Goal: Task Accomplishment & Management: Use online tool/utility

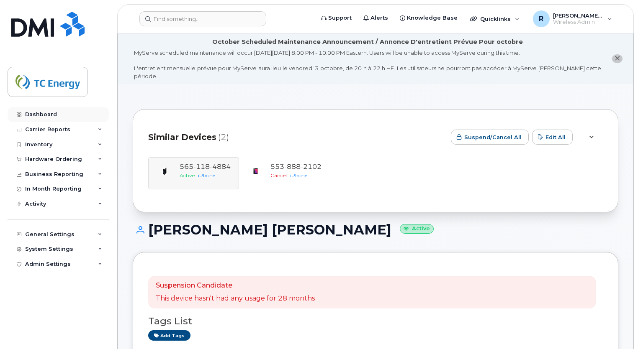
scroll to position [33, 0]
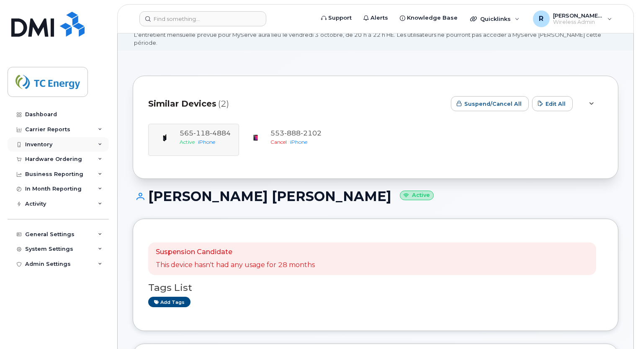
click at [50, 144] on div "Inventory" at bounding box center [38, 144] width 27 height 7
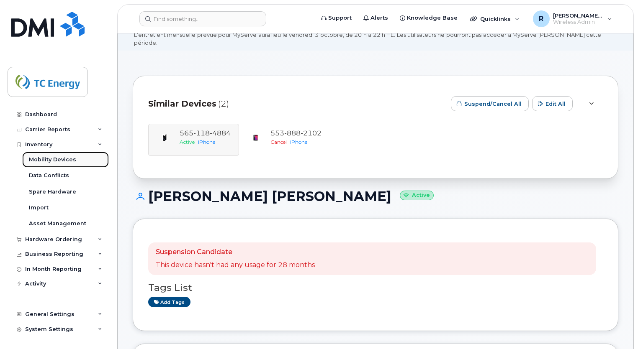
click at [50, 160] on div "Mobility Devices" at bounding box center [52, 160] width 47 height 8
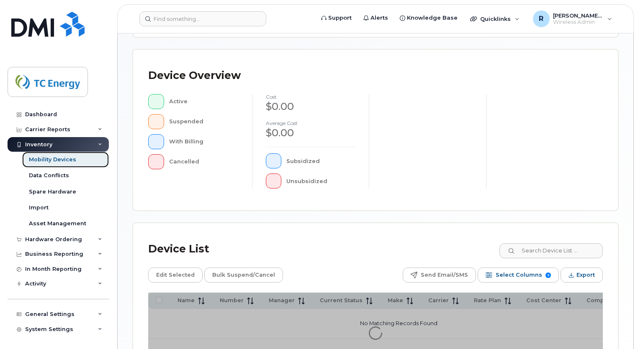
scroll to position [274, 0]
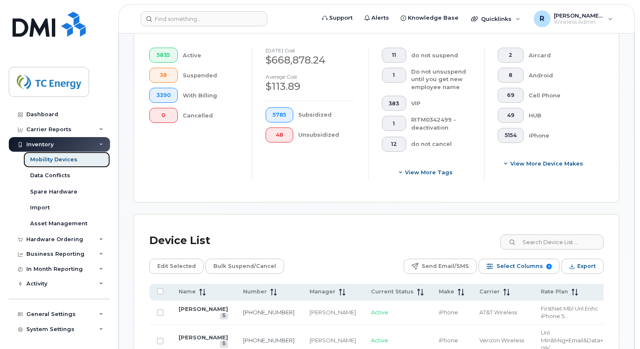
scroll to position [296, 0]
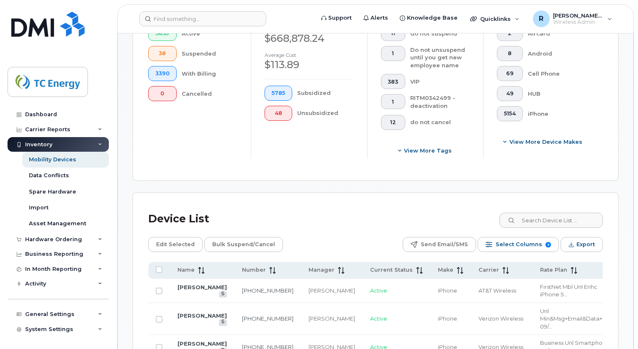
drag, startPoint x: 578, startPoint y: 269, endPoint x: 471, endPoint y: 216, distance: 120.1
click at [471, 216] on div "Device List" at bounding box center [375, 219] width 454 height 22
click at [510, 246] on span "Select Columns" at bounding box center [518, 244] width 46 height 13
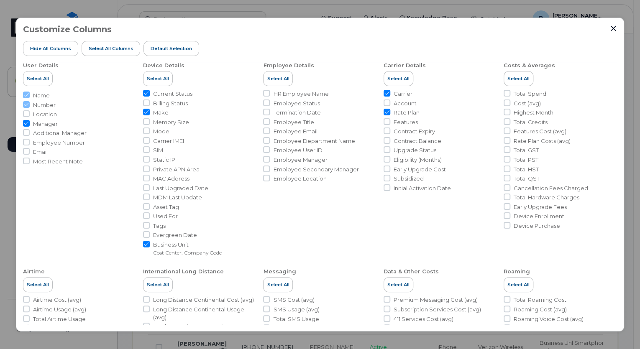
scroll to position [0, 0]
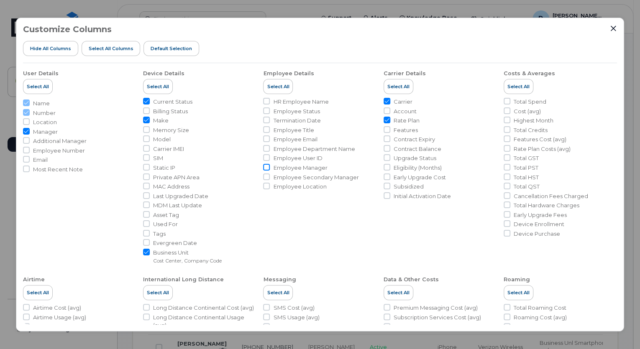
click at [266, 166] on input "Employee Manager" at bounding box center [266, 167] width 7 height 7
checkbox input "true"
click at [267, 178] on input "Employee Secondary Manager" at bounding box center [266, 177] width 7 height 7
checkbox input "true"
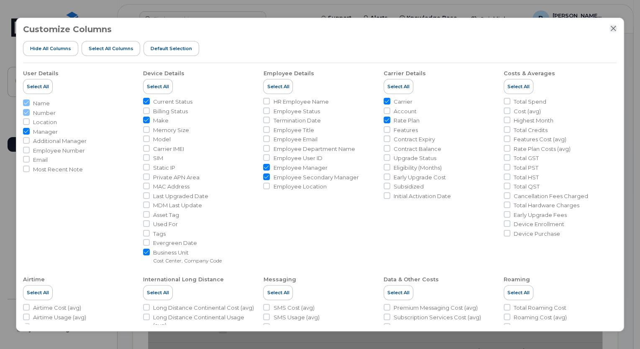
click at [614, 27] on icon "Close" at bounding box center [612, 28] width 5 height 5
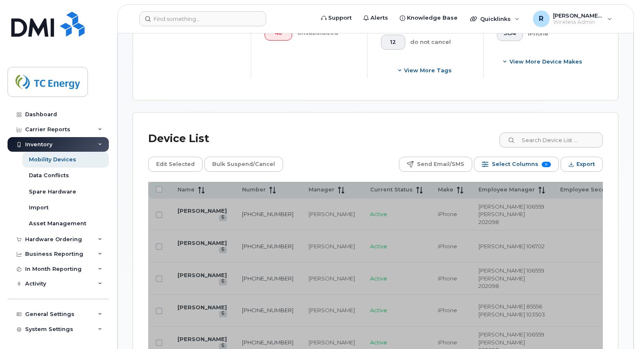
scroll to position [377, 0]
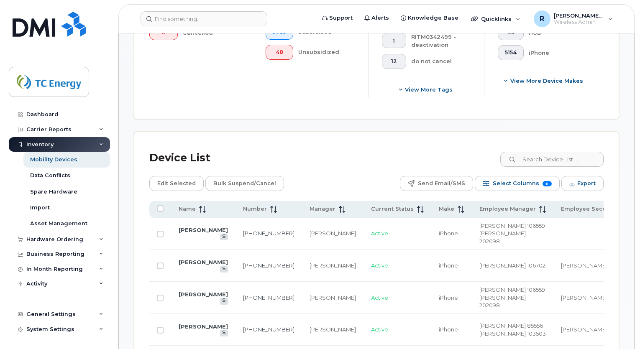
scroll to position [358, 0]
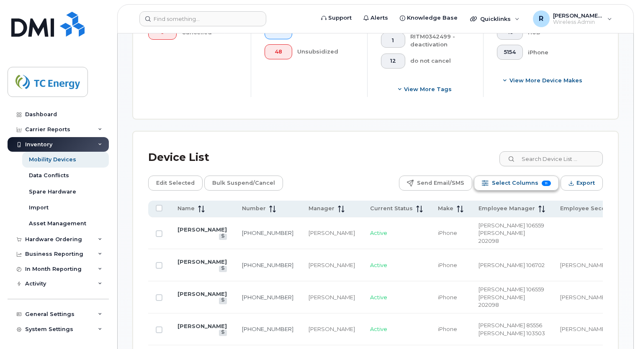
click at [528, 179] on span "Select Columns" at bounding box center [515, 183] width 46 height 13
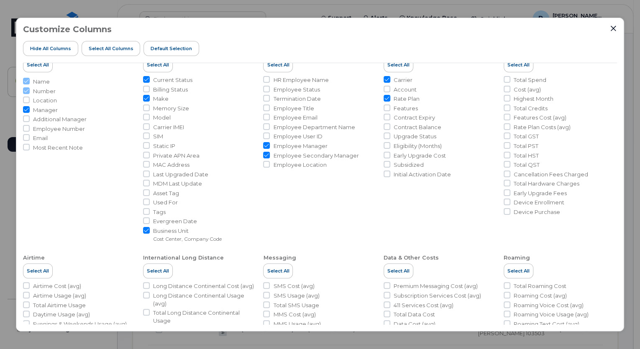
scroll to position [0, 0]
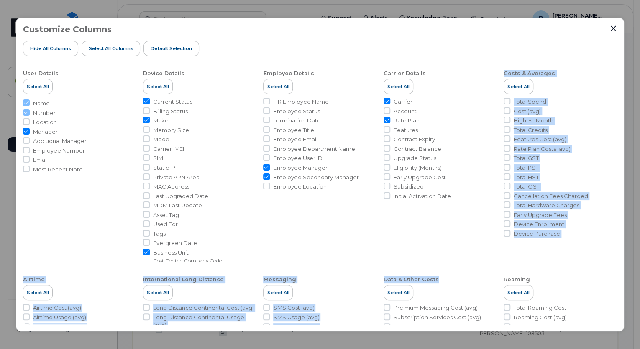
drag, startPoint x: 445, startPoint y: 287, endPoint x: 456, endPoint y: 209, distance: 79.5
click at [456, 209] on ul "User Details Select All Name Number Location Manager Additional Manager Employe…" at bounding box center [320, 249] width 594 height 372
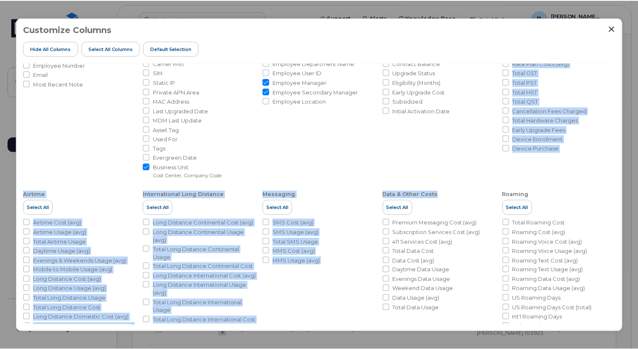
scroll to position [90, 0]
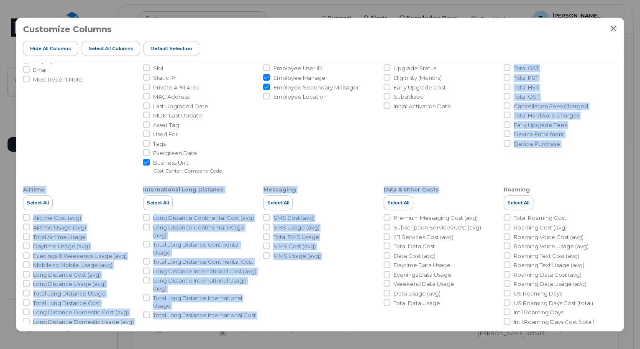
click at [614, 30] on icon "Close" at bounding box center [612, 28] width 5 height 5
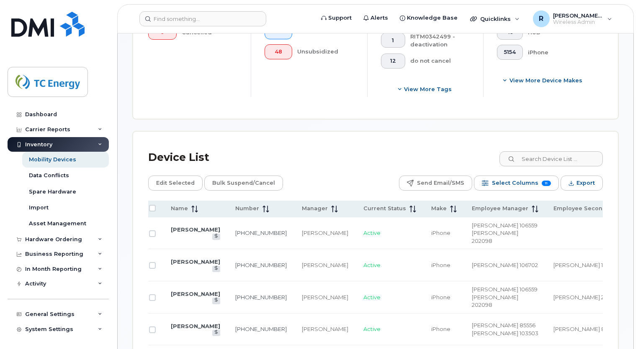
scroll to position [0, 0]
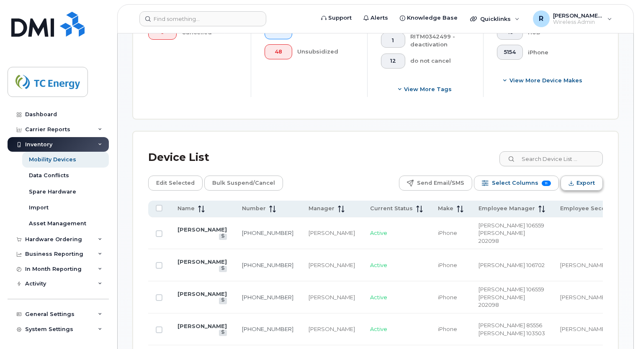
click at [576, 186] on button "Export" at bounding box center [581, 183] width 42 height 15
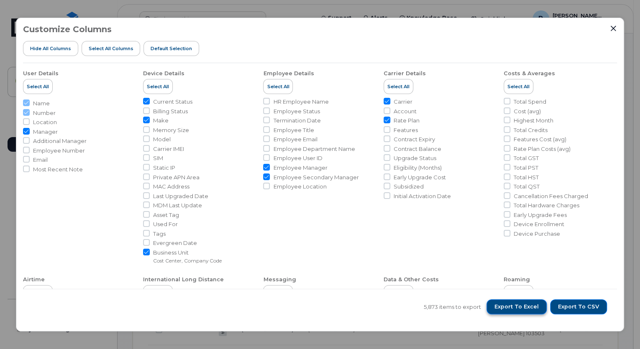
click at [524, 304] on span "Export to Excel" at bounding box center [517, 307] width 44 height 8
click at [613, 30] on icon "Close" at bounding box center [613, 28] width 7 height 7
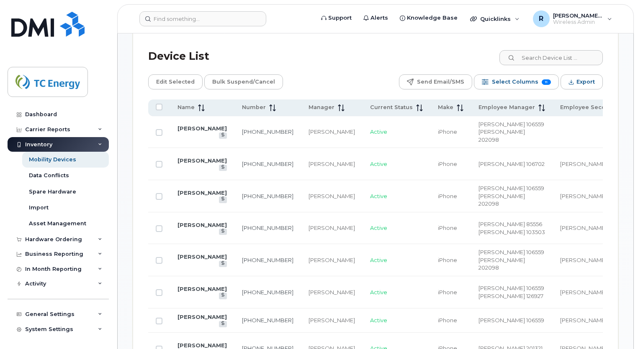
scroll to position [461, 0]
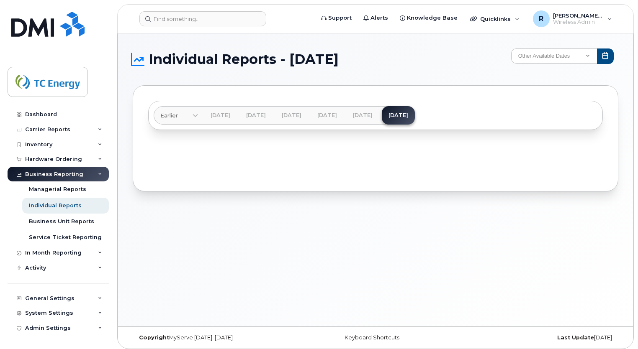
scroll to position [4, 0]
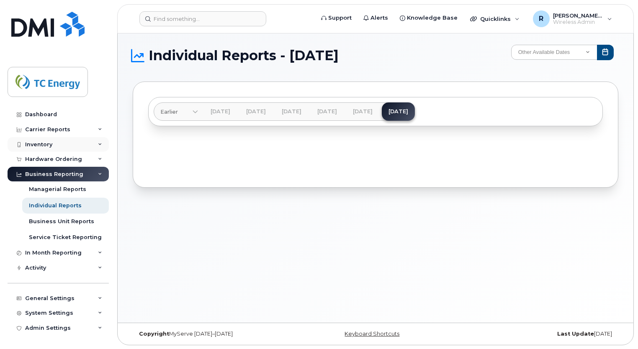
click at [100, 144] on icon at bounding box center [100, 145] width 4 height 4
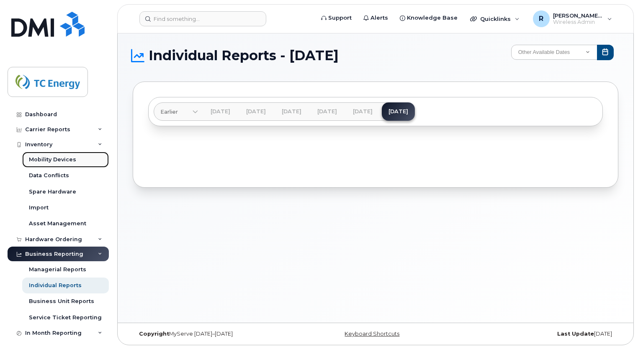
click at [73, 160] on div "Mobility Devices" at bounding box center [52, 160] width 47 height 8
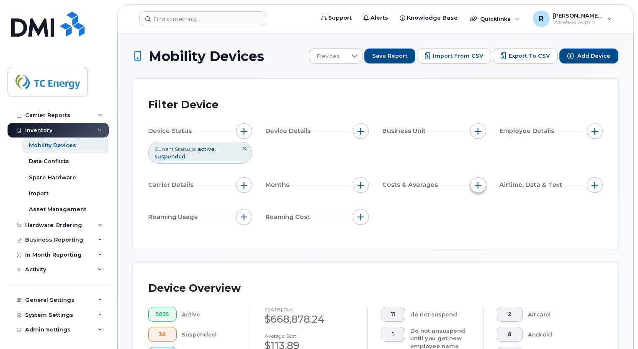
click at [475, 187] on span "button" at bounding box center [477, 185] width 7 height 7
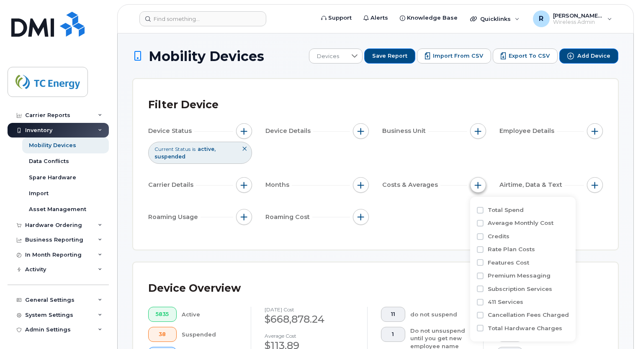
click at [475, 187] on span "button" at bounding box center [477, 185] width 7 height 7
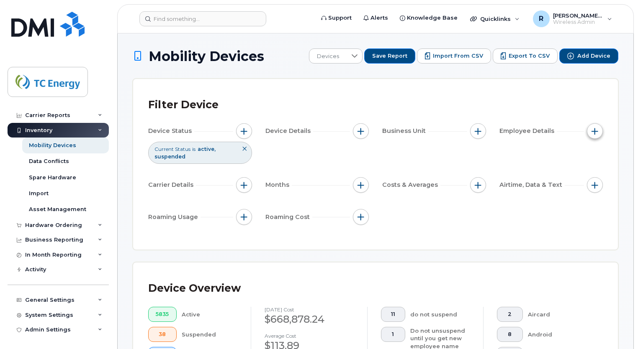
click at [594, 131] on span "button" at bounding box center [594, 131] width 7 height 7
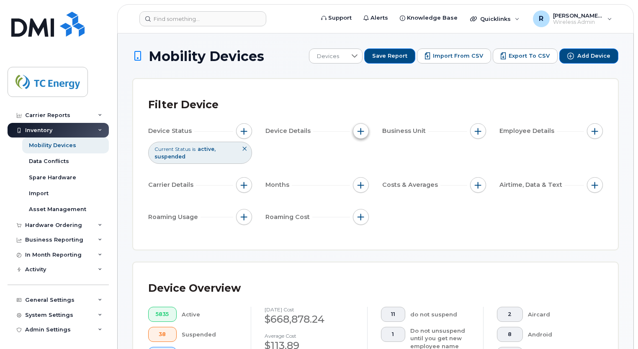
click at [355, 131] on button "button" at bounding box center [361, 131] width 16 height 16
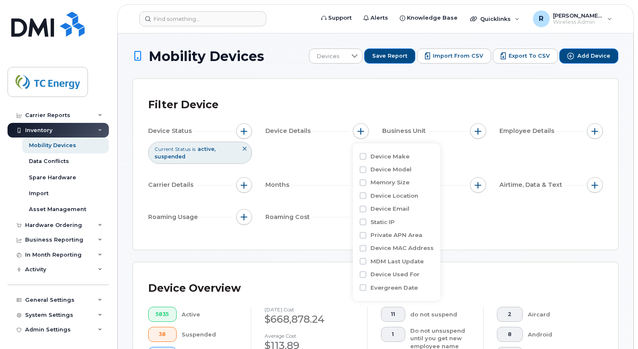
click at [324, 240] on div "Filter Device Device Status Current Status is active suspended Device Details B…" at bounding box center [375, 164] width 484 height 171
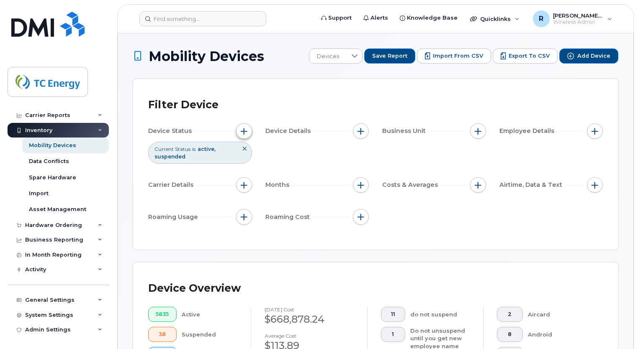
click at [244, 133] on span "button" at bounding box center [244, 131] width 7 height 7
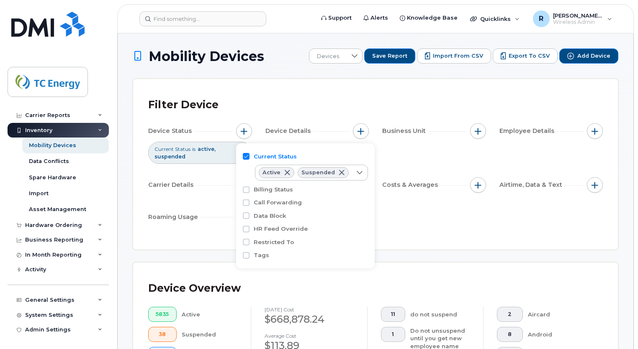
click at [410, 220] on div "Device Status Current Status is active suspended Device Details Business Unit E…" at bounding box center [375, 175] width 454 height 105
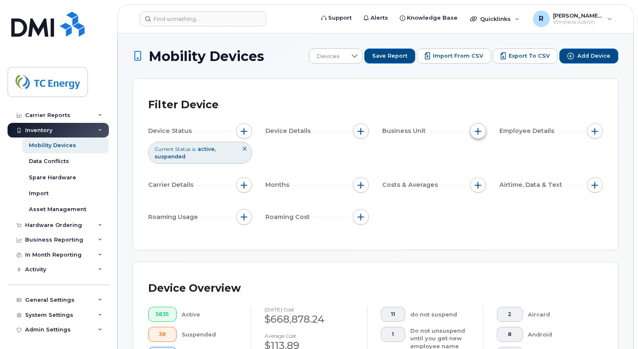
click at [480, 131] on span "button" at bounding box center [477, 131] width 7 height 7
click at [481, 171] on input "Cost Center" at bounding box center [480, 170] width 7 height 7
checkbox input "true"
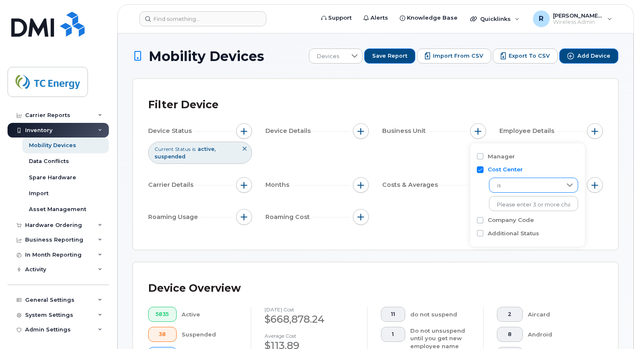
click at [542, 187] on span "is" at bounding box center [525, 185] width 72 height 15
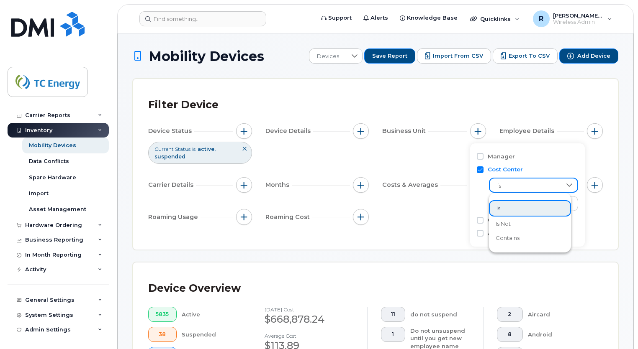
click at [480, 197] on div "is No results found" at bounding box center [527, 193] width 101 height 38
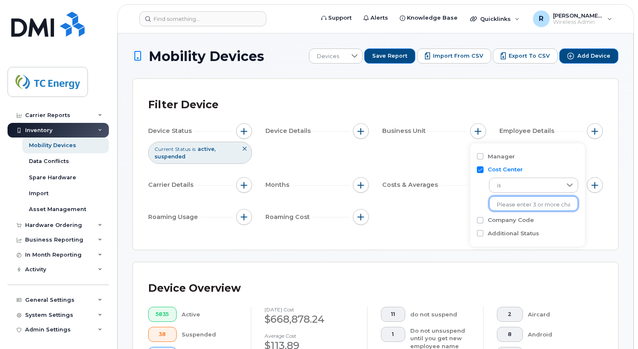
click at [504, 204] on input "text" at bounding box center [533, 205] width 73 height 8
click at [445, 241] on div "Filter Device Device Status Current Status is active suspended Device Details B…" at bounding box center [375, 164] width 484 height 171
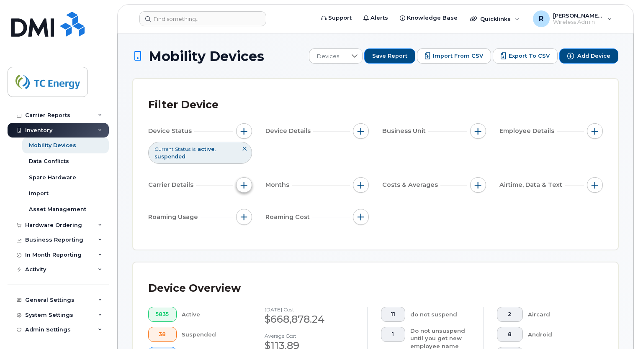
click at [244, 189] on button "button" at bounding box center [244, 185] width 16 height 16
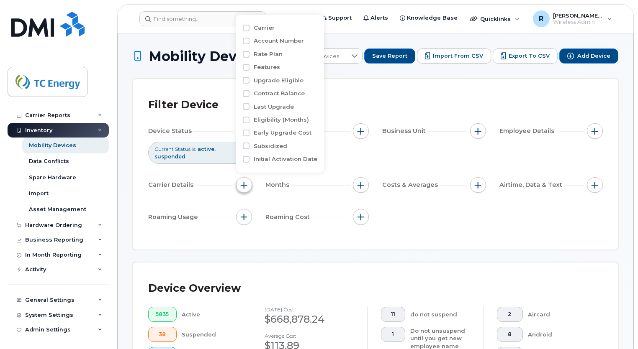
click at [244, 189] on button "button" at bounding box center [244, 185] width 16 height 16
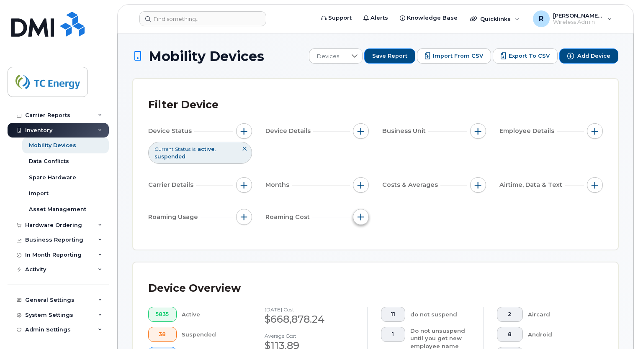
click at [361, 220] on span "button" at bounding box center [360, 217] width 7 height 7
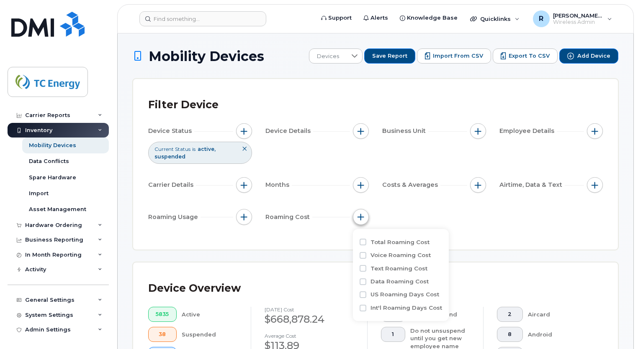
click at [361, 220] on span "button" at bounding box center [360, 217] width 7 height 7
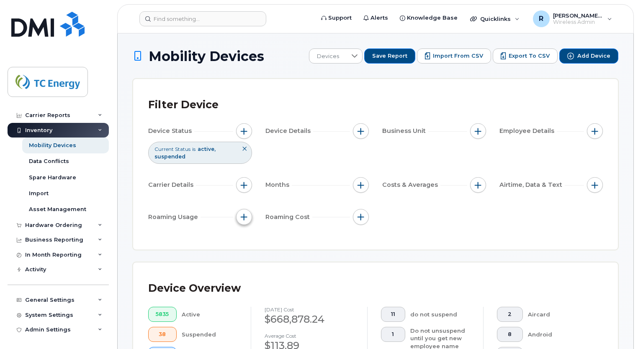
click at [245, 219] on span "button" at bounding box center [244, 217] width 7 height 7
click at [592, 185] on span "button" at bounding box center [594, 185] width 7 height 7
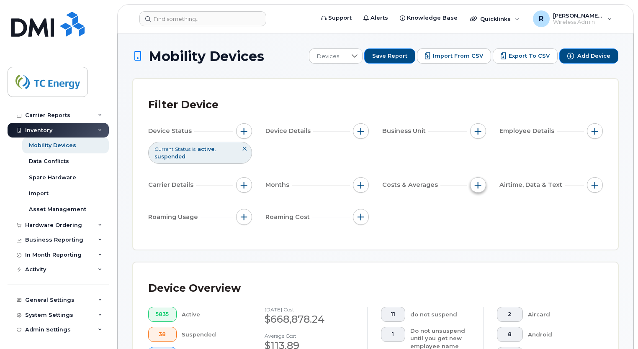
click at [479, 187] on span "button" at bounding box center [477, 185] width 7 height 7
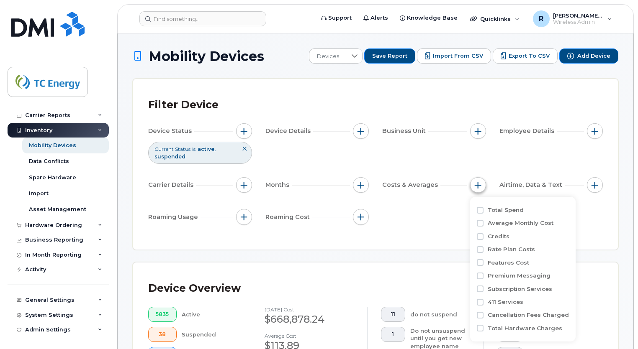
click at [479, 187] on span "button" at bounding box center [477, 185] width 7 height 7
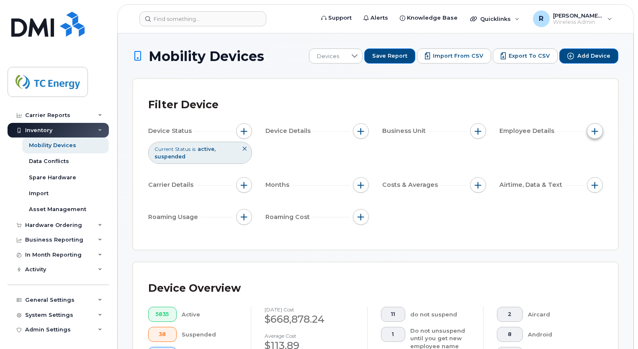
click at [593, 131] on span "button" at bounding box center [594, 131] width 7 height 7
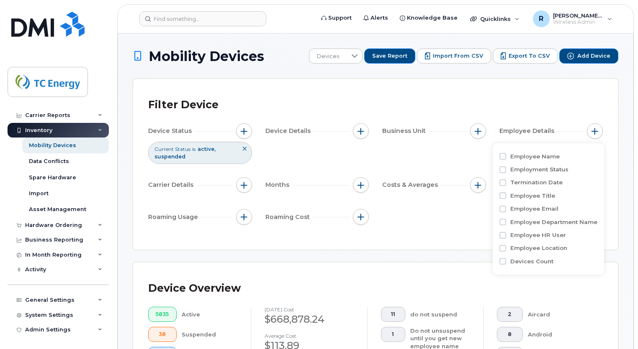
click at [430, 226] on div "Device Status Current Status is active suspended Device Details Business Unit E…" at bounding box center [375, 175] width 454 height 105
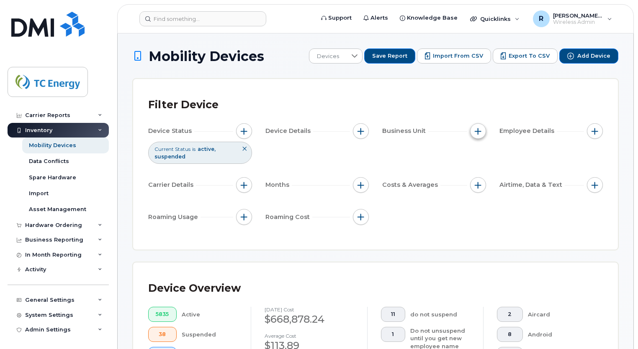
click at [482, 133] on button "button" at bounding box center [478, 131] width 16 height 16
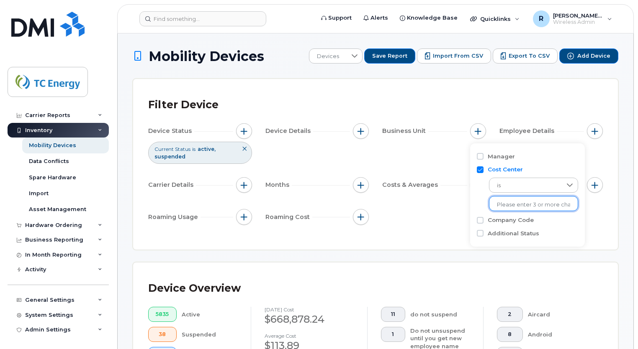
click at [502, 202] on input "text" at bounding box center [533, 205] width 73 height 8
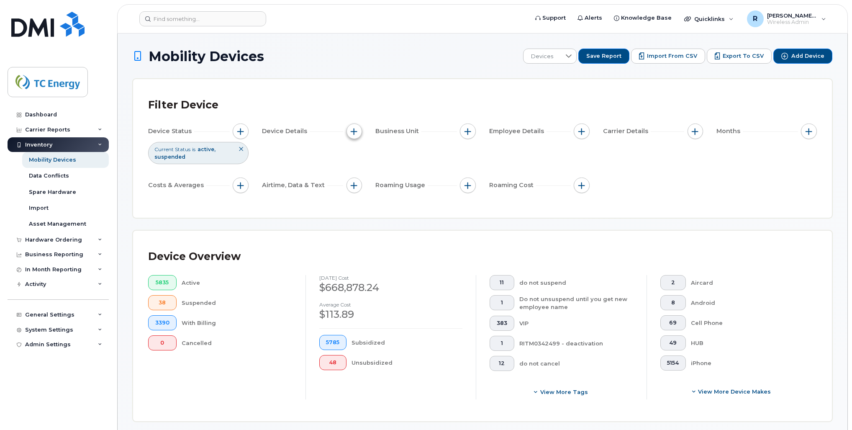
click at [359, 134] on button "button" at bounding box center [354, 131] width 16 height 16
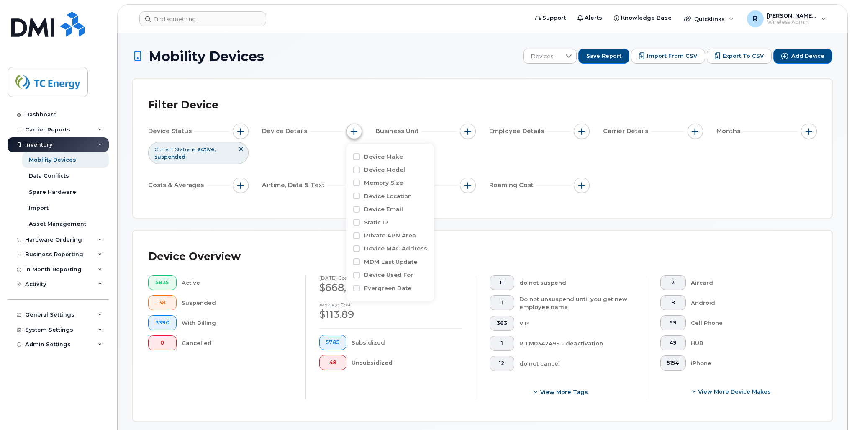
click at [359, 134] on button "button" at bounding box center [354, 131] width 16 height 16
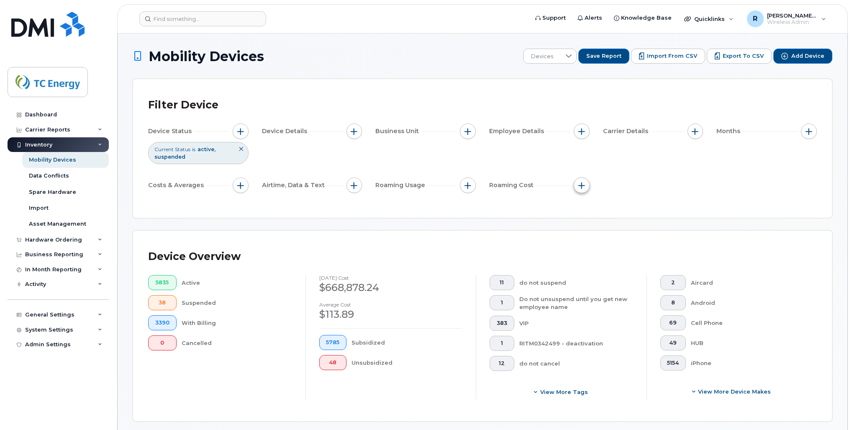
click at [578, 184] on span "button" at bounding box center [581, 185] width 7 height 7
click at [589, 134] on div "Employee Details" at bounding box center [539, 131] width 100 height 16
click at [582, 133] on span "button" at bounding box center [581, 131] width 7 height 7
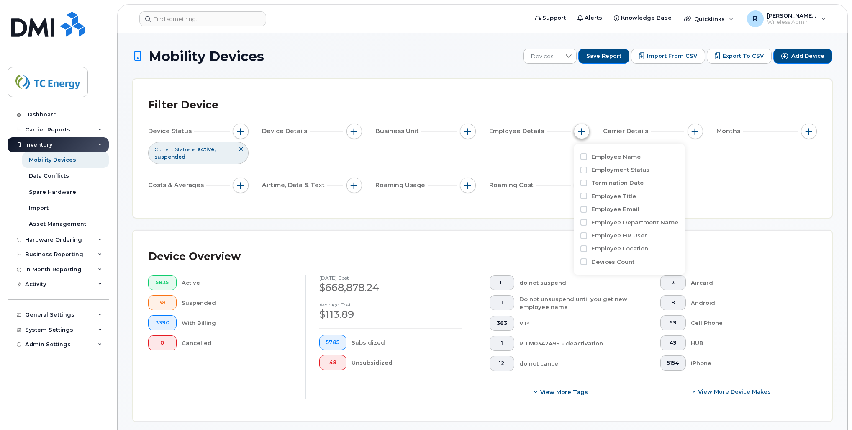
click at [582, 133] on span "button" at bounding box center [581, 131] width 7 height 7
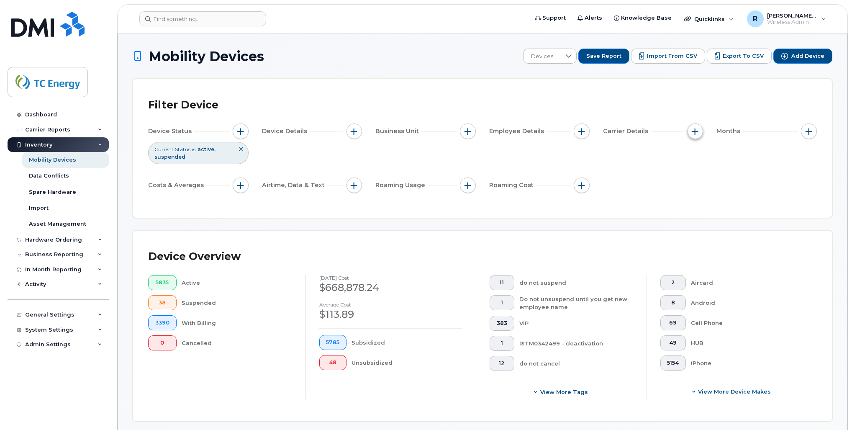
click at [637, 135] on button "button" at bounding box center [695, 131] width 16 height 16
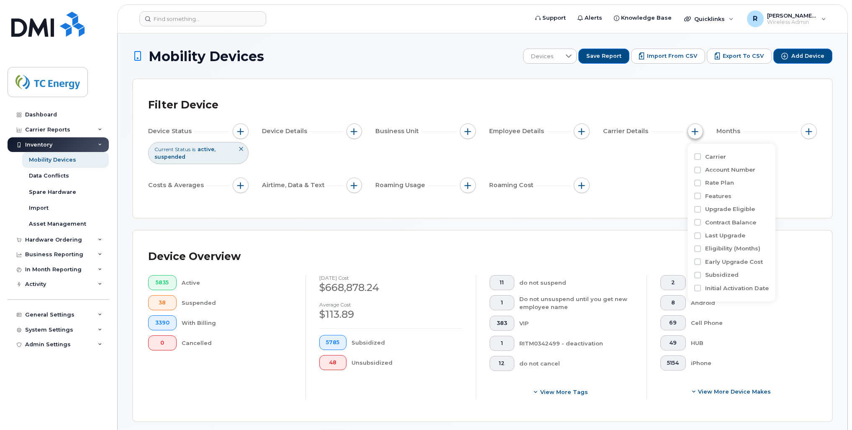
click at [637, 135] on button "button" at bounding box center [695, 131] width 16 height 16
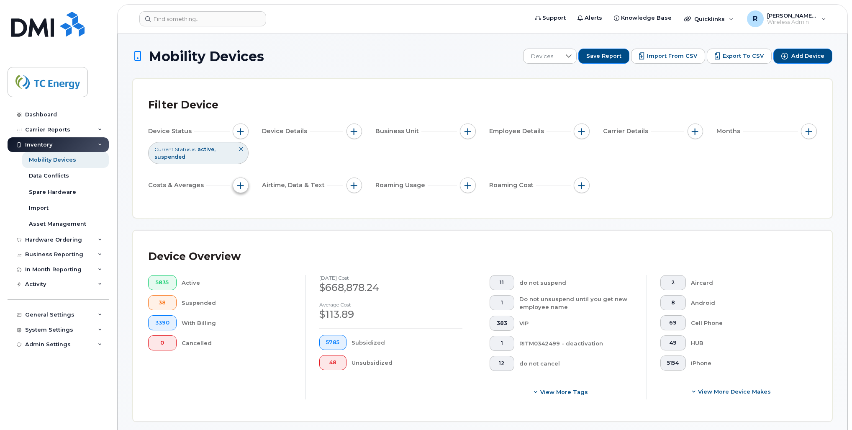
click at [241, 186] on span "button" at bounding box center [240, 185] width 7 height 7
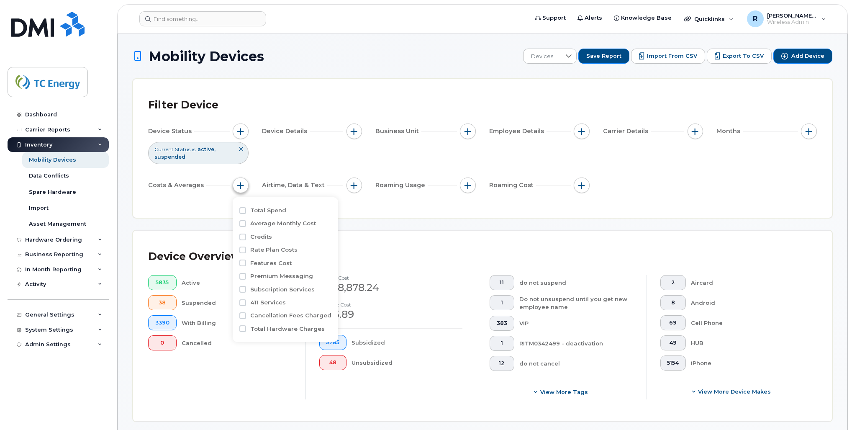
click at [241, 186] on span "button" at bounding box center [240, 185] width 7 height 7
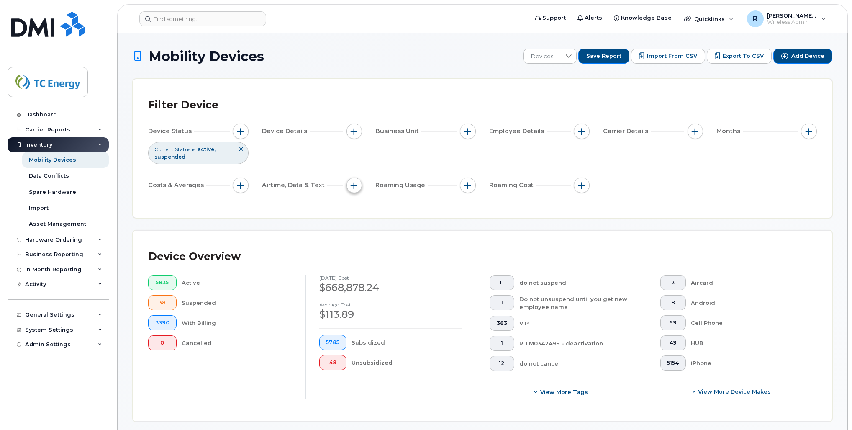
click at [356, 186] on span "button" at bounding box center [354, 185] width 7 height 7
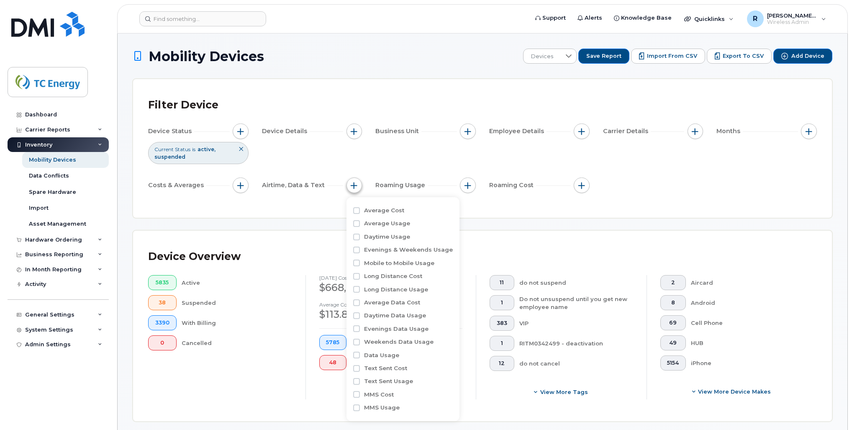
click at [356, 186] on span "button" at bounding box center [354, 185] width 7 height 7
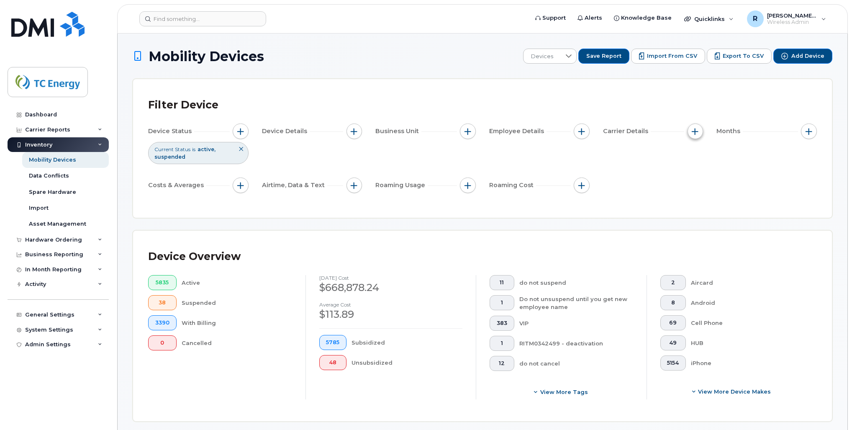
click at [637, 132] on span "button" at bounding box center [695, 131] width 7 height 7
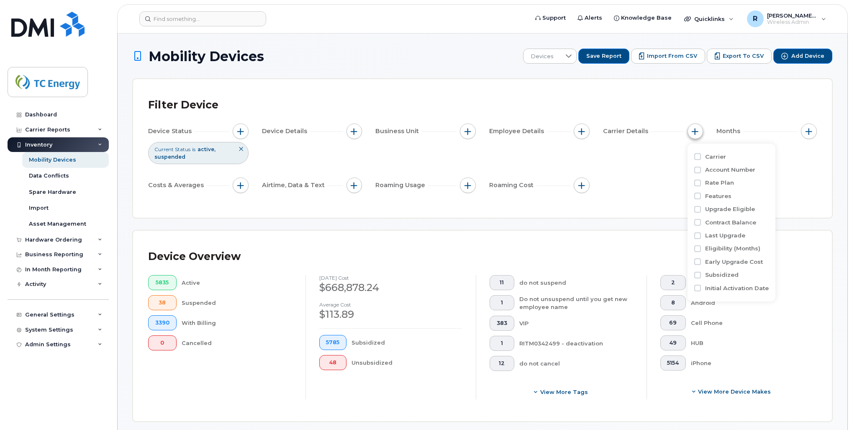
click at [637, 132] on span "button" at bounding box center [695, 131] width 7 height 7
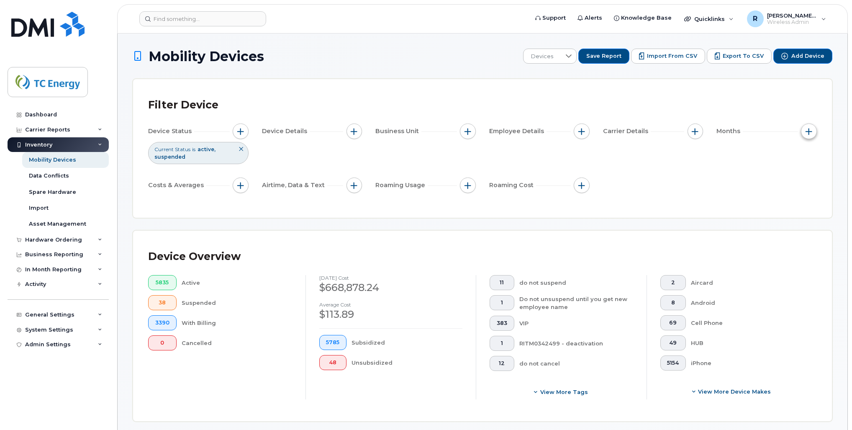
click at [637, 132] on span "button" at bounding box center [808, 131] width 7 height 7
click at [581, 132] on span "button" at bounding box center [581, 131] width 7 height 7
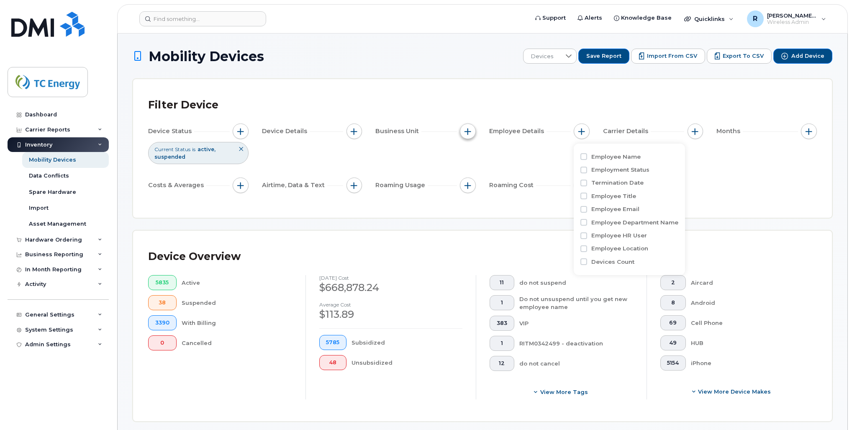
click at [474, 132] on button "button" at bounding box center [468, 131] width 16 height 16
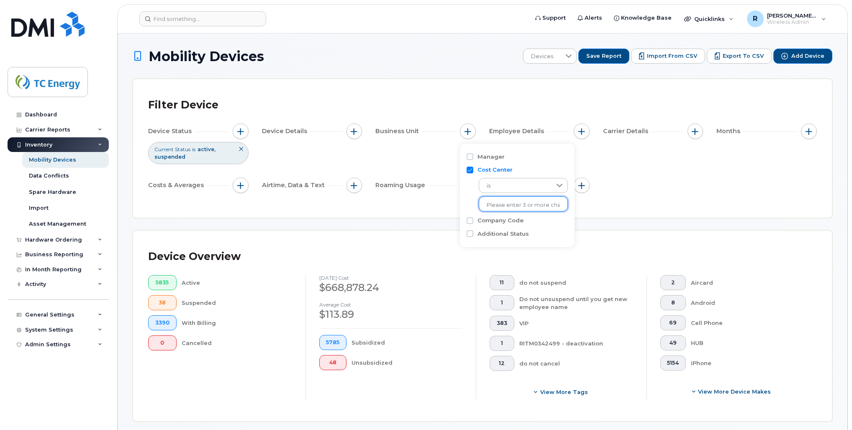
click at [502, 207] on input "text" at bounding box center [523, 205] width 73 height 8
type input "300386"
click at [510, 222] on li "3007 - 300386 - USNG Plan&Cost Acctg" at bounding box center [539, 222] width 121 height 15
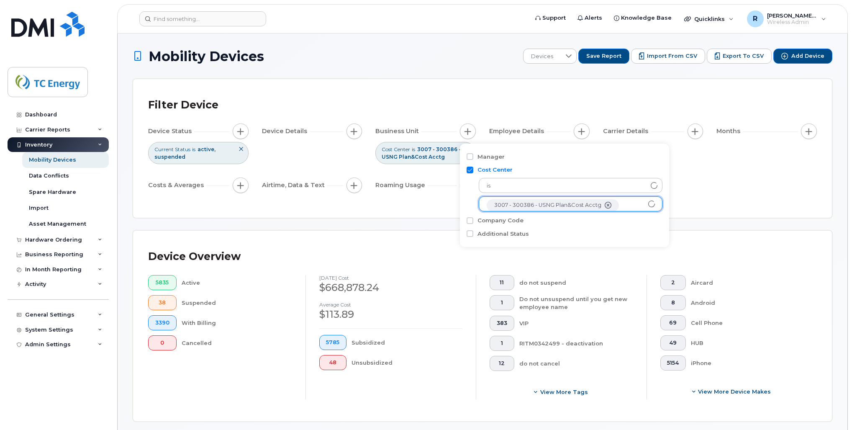
scroll to position [17, 0]
click at [533, 207] on input "text" at bounding box center [571, 204] width 168 height 8
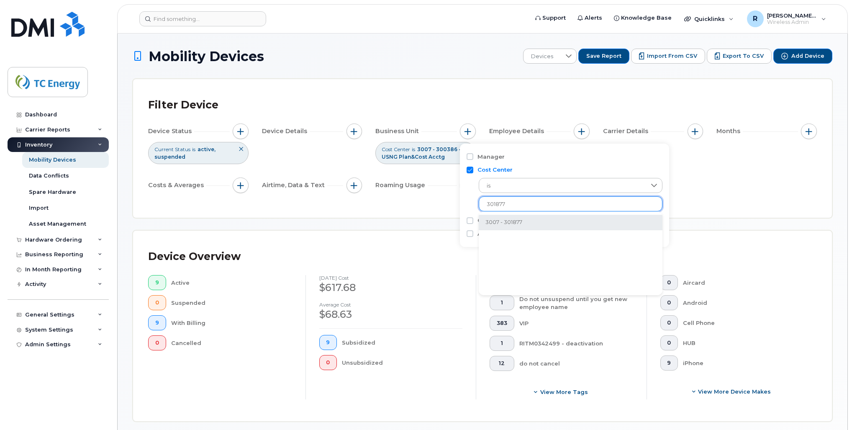
type input "301877"
click at [532, 219] on li "3007 - 301877" at bounding box center [571, 222] width 184 height 15
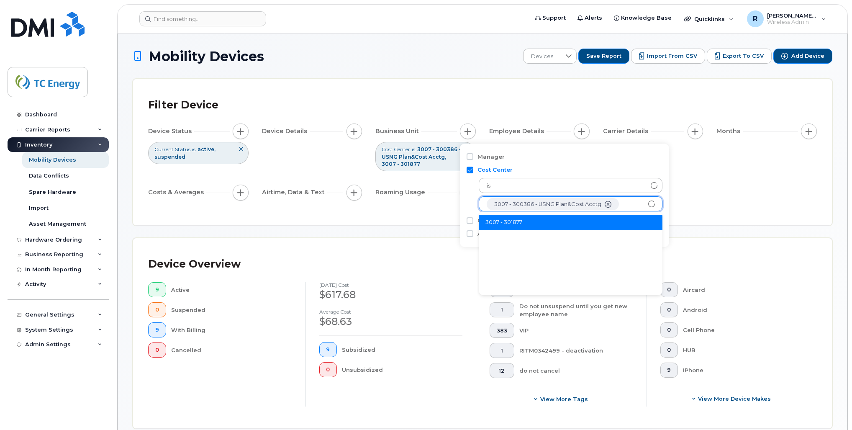
scroll to position [32, 0]
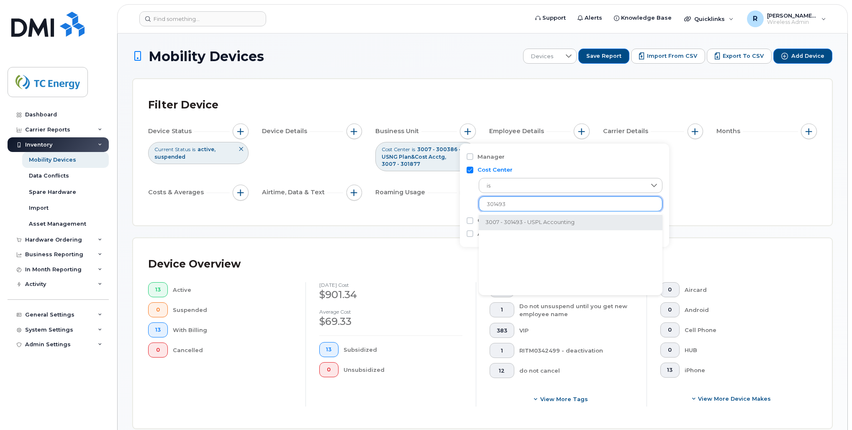
type input "301493"
click at [527, 223] on li "3007 - 301493 - USPL Accounting" at bounding box center [571, 222] width 184 height 15
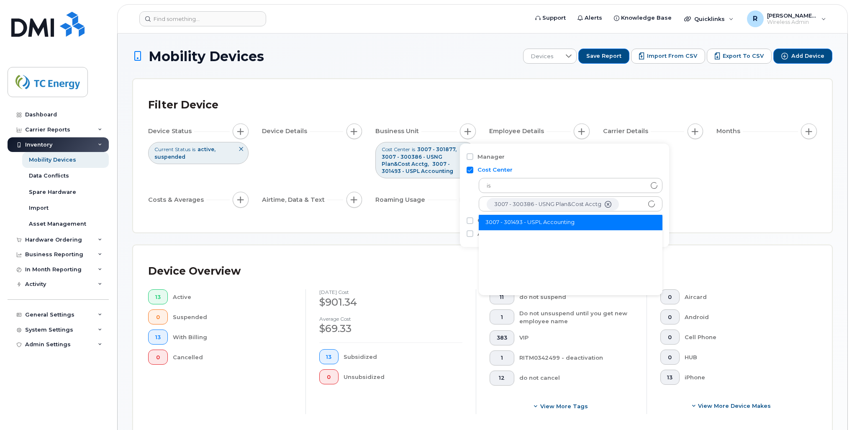
scroll to position [48, 0]
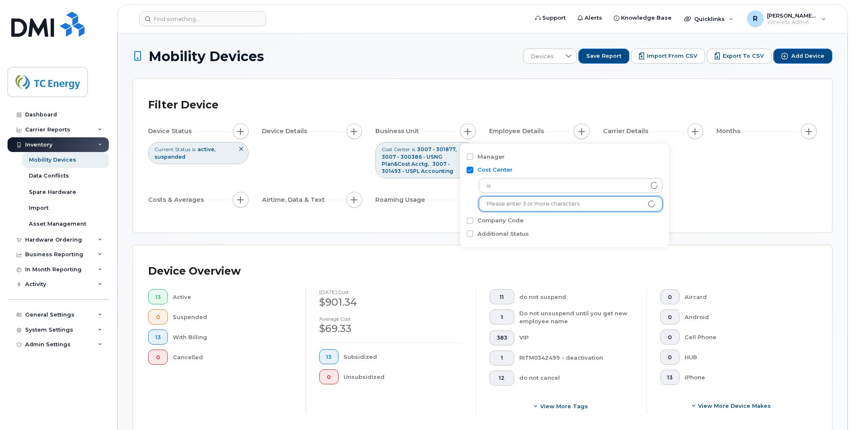
click at [516, 207] on input "text" at bounding box center [571, 204] width 168 height 8
type input "101600"
click at [526, 223] on li "1001 - 101600 - Financial Serv. CNGP" at bounding box center [571, 222] width 184 height 15
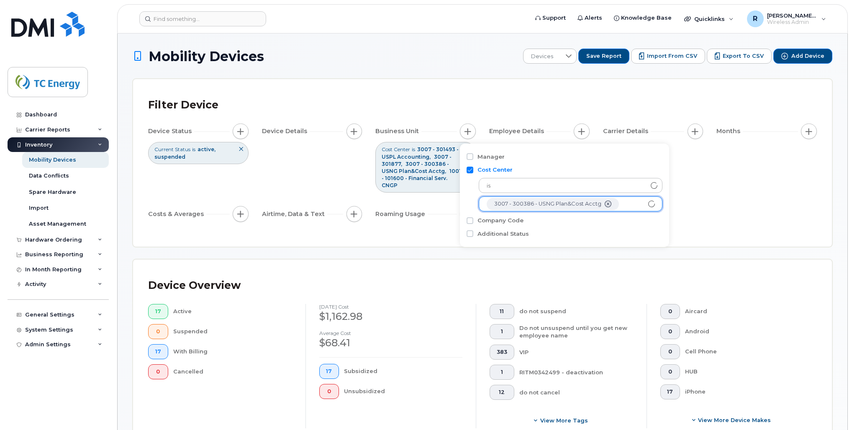
scroll to position [64, 0]
click at [514, 209] on li at bounding box center [571, 204] width 168 height 12
click at [510, 208] on li at bounding box center [571, 204] width 168 height 12
click at [507, 205] on input "text" at bounding box center [571, 204] width 168 height 8
type input "100735"
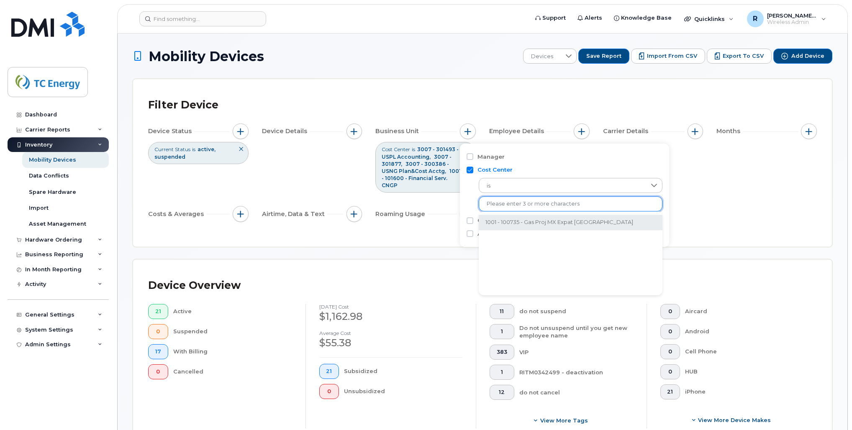
click at [548, 226] on li "1001 - 100735 - Gas Proj MX Expat [GEOGRAPHIC_DATA]" at bounding box center [571, 222] width 184 height 15
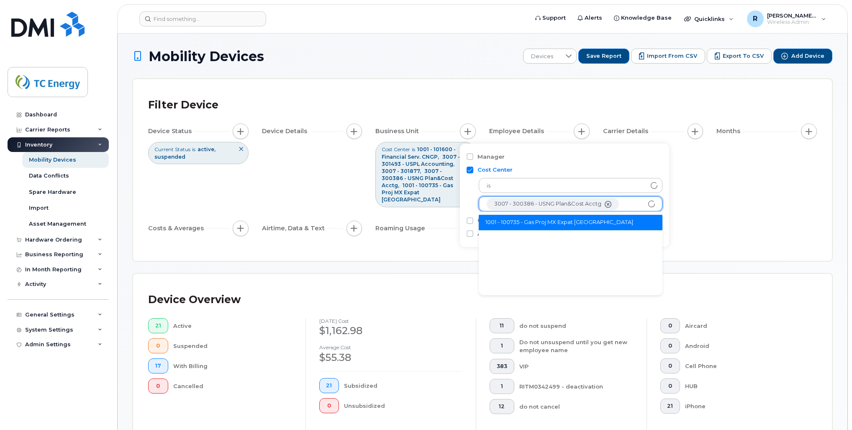
scroll to position [79, 0]
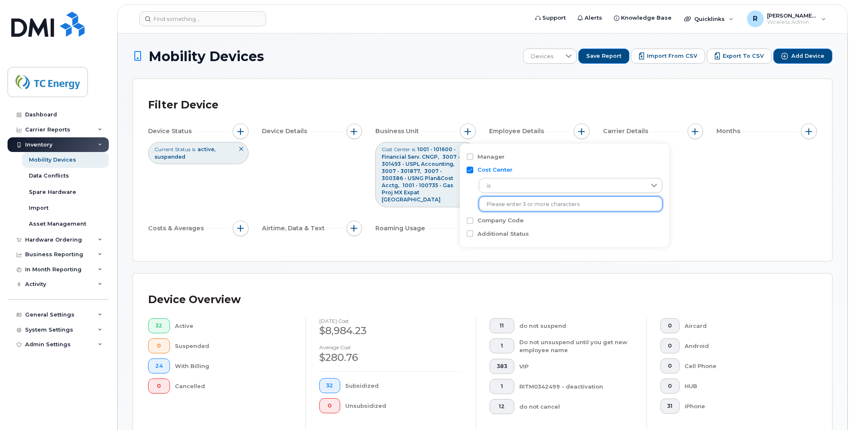
click at [637, 220] on div "Device Status Current Status is active suspended Device Details Business Unit C…" at bounding box center [482, 181] width 669 height 116
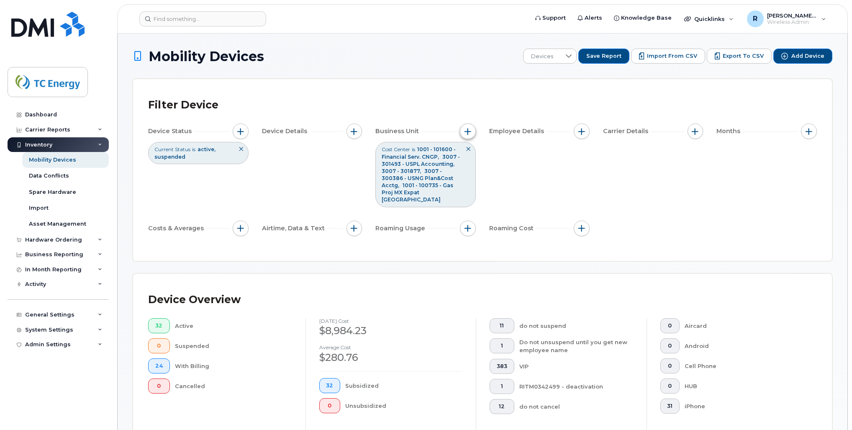
click at [467, 136] on button "button" at bounding box center [468, 131] width 16 height 16
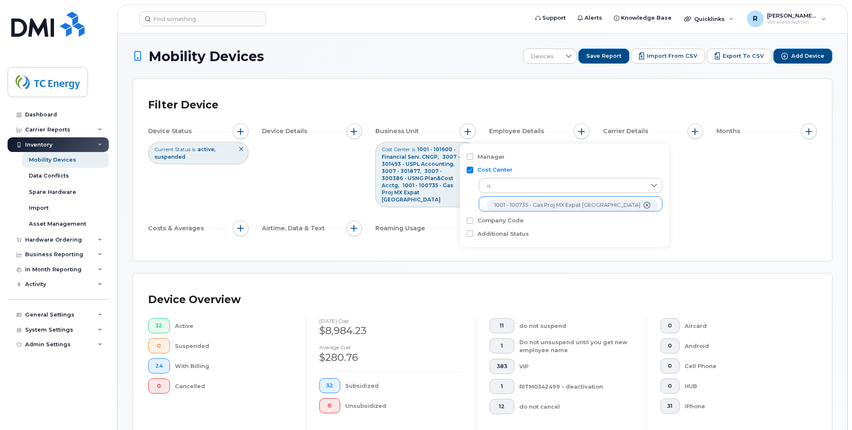
click at [629, 205] on ul "1001 - 100735 - Gas Proj MX Expat CA 1001 - 101600 - Financial Serv. CNGP 3007 …" at bounding box center [571, 203] width 184 height 15
click at [628, 204] on ul "1001 - 100735 - Gas Proj MX Expat CA 1001 - 101600 - Financial Serv. CNGP 3007 …" at bounding box center [571, 203] width 184 height 15
click at [634, 202] on ul "1001 - 100735 - Gas Proj MX Expat CA 1001 - 101600 - Financial Serv. CNGP 3007 …" at bounding box center [571, 203] width 184 height 15
click at [469, 157] on input "Manager" at bounding box center [469, 156] width 7 height 7
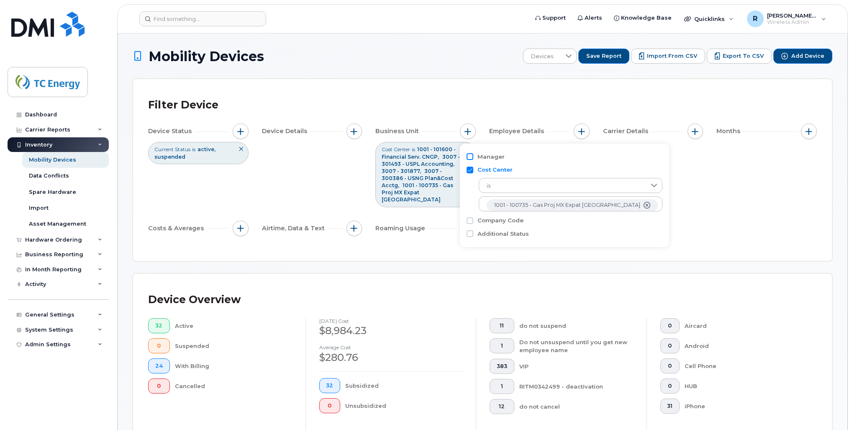
checkbox input "true"
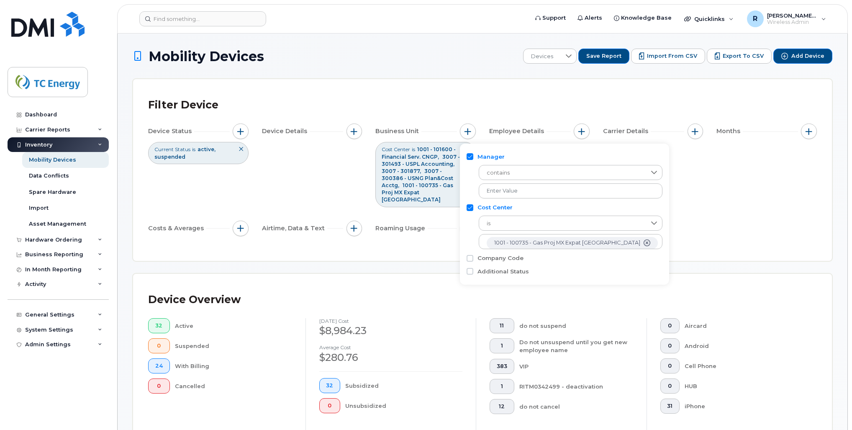
click at [469, 209] on input "Cost Center" at bounding box center [469, 207] width 7 height 7
checkbox input "false"
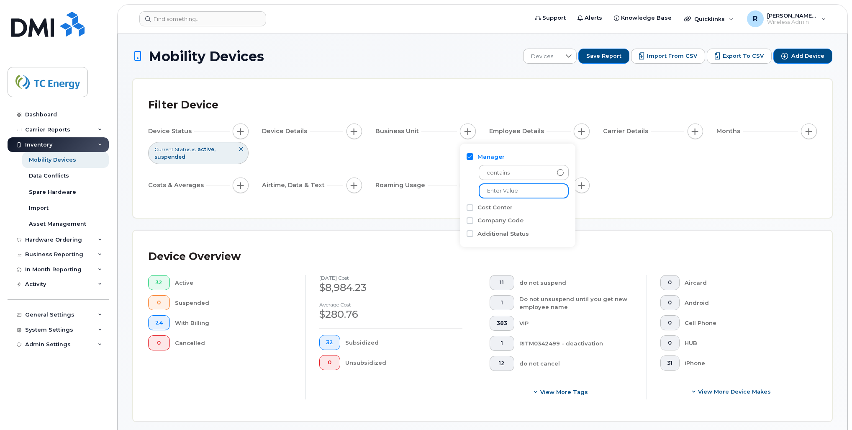
click at [506, 192] on input "text" at bounding box center [524, 190] width 90 height 15
type input "[PERSON_NAME]"
click at [627, 189] on div "Device Status Current Status is active suspended Device Details Business Unit M…" at bounding box center [482, 159] width 669 height 73
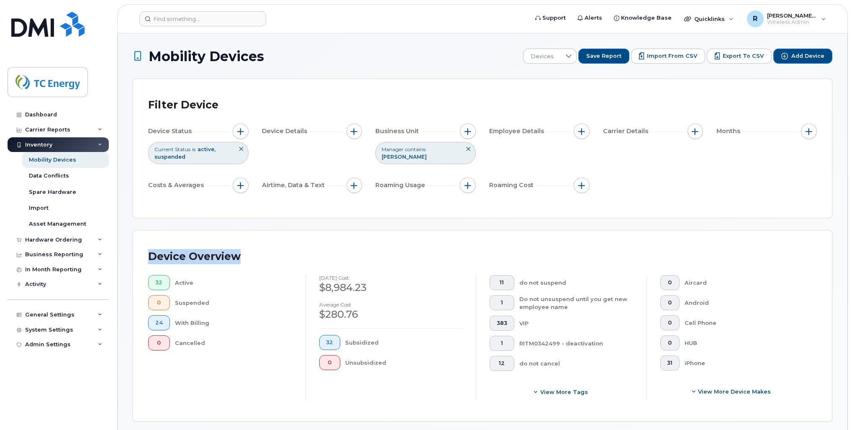
drag, startPoint x: 627, startPoint y: 189, endPoint x: 566, endPoint y: 264, distance: 96.8
click at [468, 151] on icon at bounding box center [468, 148] width 5 height 5
click at [472, 131] on button "button" at bounding box center [468, 131] width 16 height 16
click at [470, 158] on input "Manager" at bounding box center [469, 156] width 7 height 7
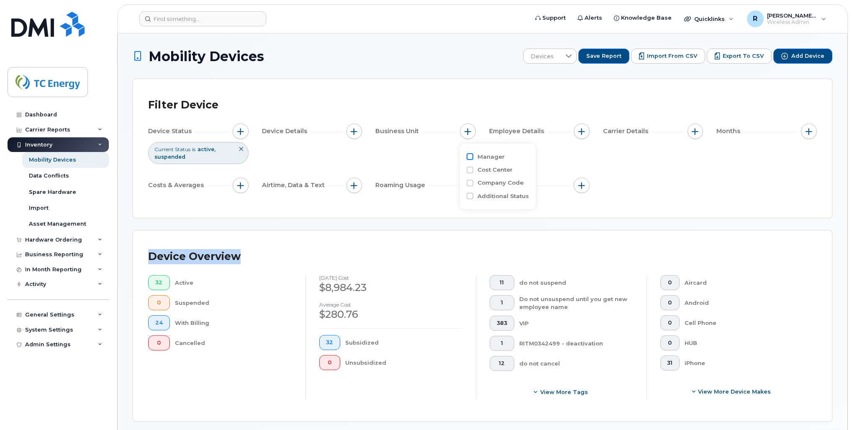
checkbox input "true"
click at [527, 175] on span "contains" at bounding box center [515, 172] width 72 height 15
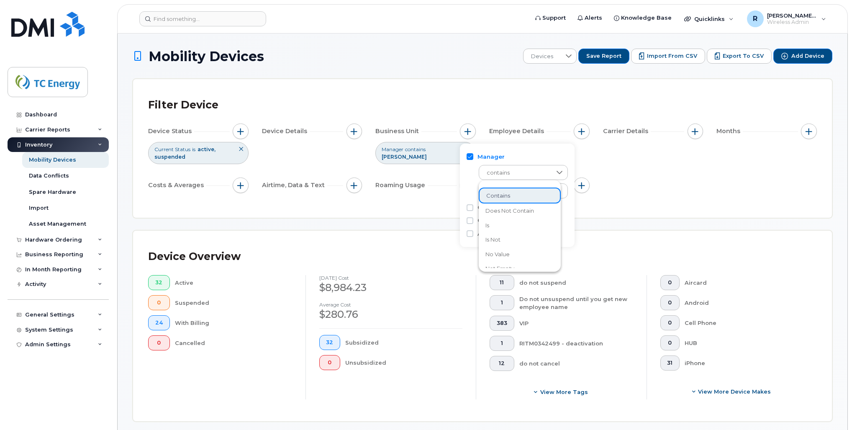
click at [518, 221] on li "is" at bounding box center [520, 225] width 82 height 15
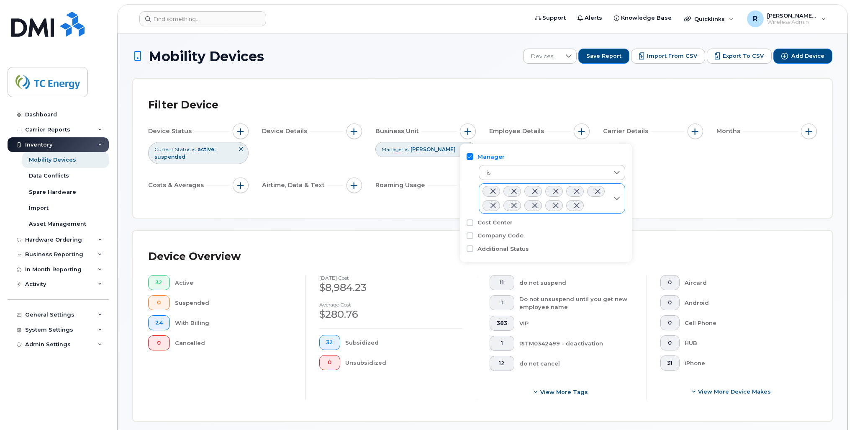
click at [578, 204] on span at bounding box center [576, 205] width 7 height 7
click at [576, 205] on span at bounding box center [576, 205] width 7 height 7
click at [618, 200] on icon at bounding box center [616, 198] width 7 height 7
click at [599, 192] on span at bounding box center [597, 191] width 7 height 7
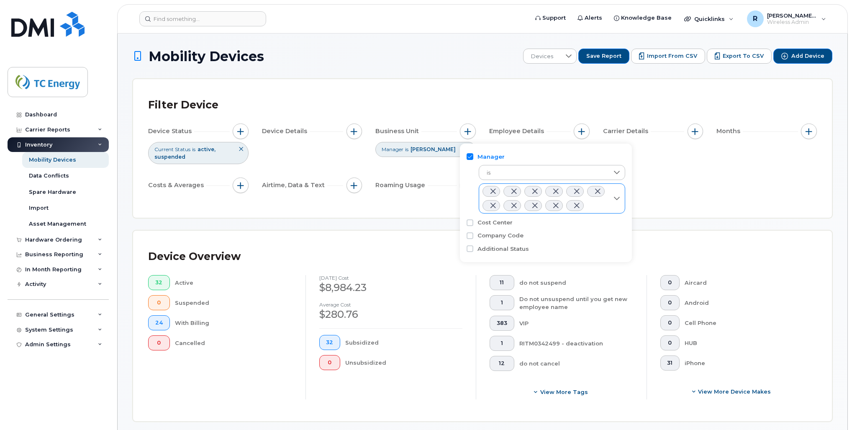
click at [491, 191] on span at bounding box center [492, 191] width 7 height 7
click at [577, 207] on span at bounding box center [576, 205] width 7 height 7
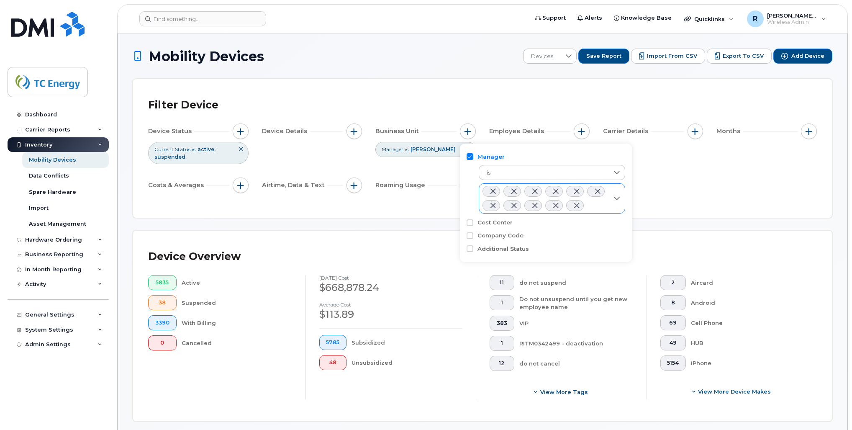
click at [577, 207] on span at bounding box center [576, 205] width 7 height 7
click at [617, 173] on icon at bounding box center [617, 172] width 6 height 3
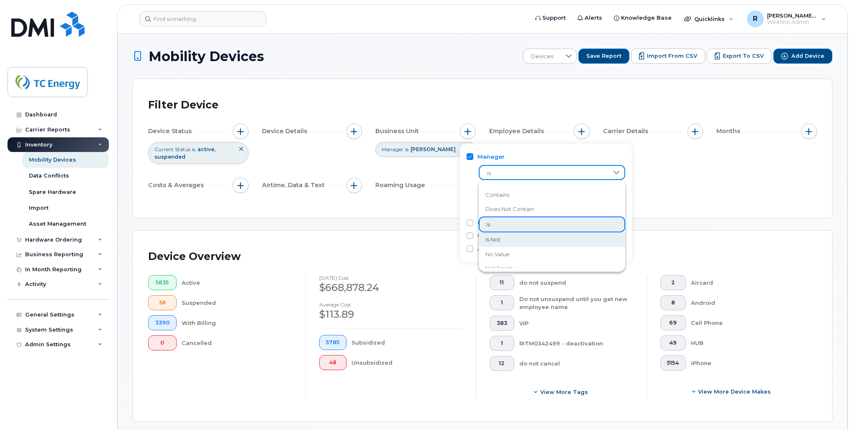
scroll to position [11, 0]
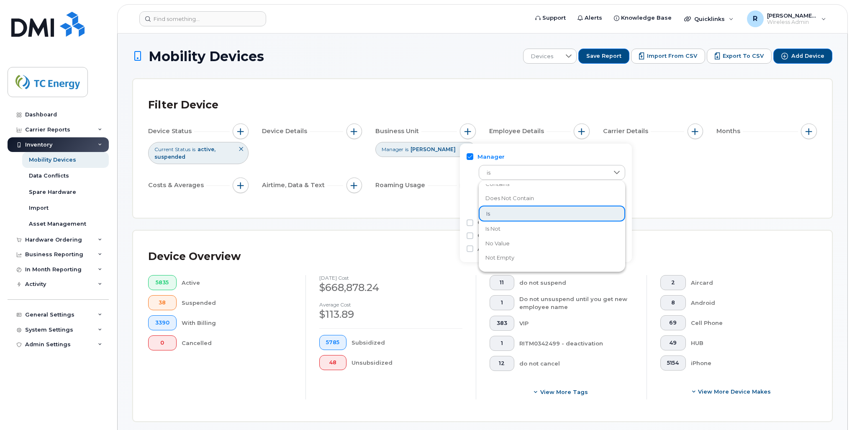
click at [542, 199] on li "does not contain" at bounding box center [552, 198] width 146 height 15
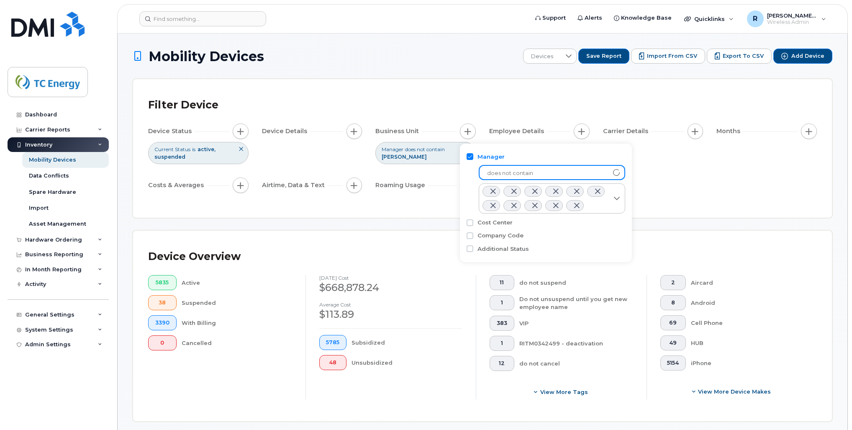
click at [610, 172] on div at bounding box center [617, 172] width 16 height 13
click at [615, 172] on icon at bounding box center [617, 172] width 8 height 8
drag, startPoint x: 618, startPoint y: 172, endPoint x: 609, endPoint y: 197, distance: 27.0
click at [609, 197] on div at bounding box center [617, 198] width 16 height 29
click at [637, 195] on div "Device Status Current Status is active suspended Device Details Business Unit M…" at bounding box center [482, 159] width 669 height 73
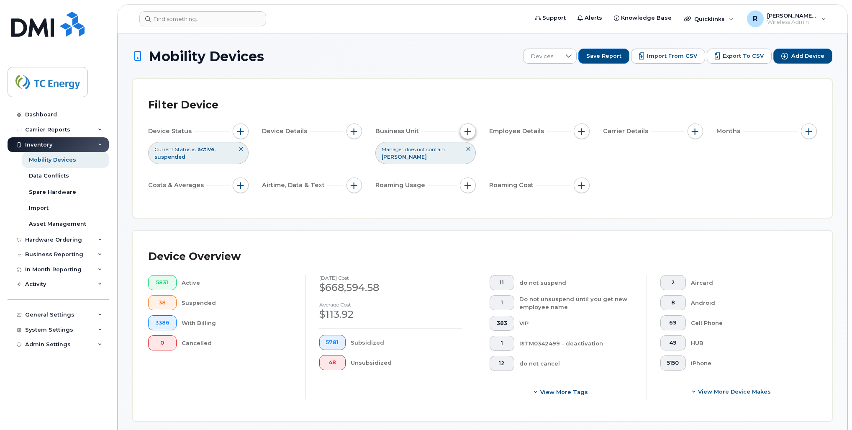
click at [468, 136] on button "button" at bounding box center [468, 131] width 16 height 16
click at [470, 159] on input "Manager" at bounding box center [469, 156] width 7 height 7
checkbox input "true"
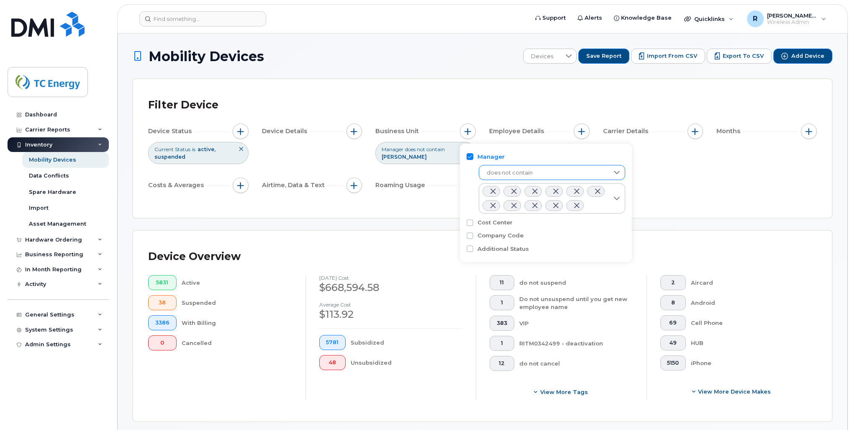
click at [515, 172] on span "does not contain" at bounding box center [544, 172] width 130 height 15
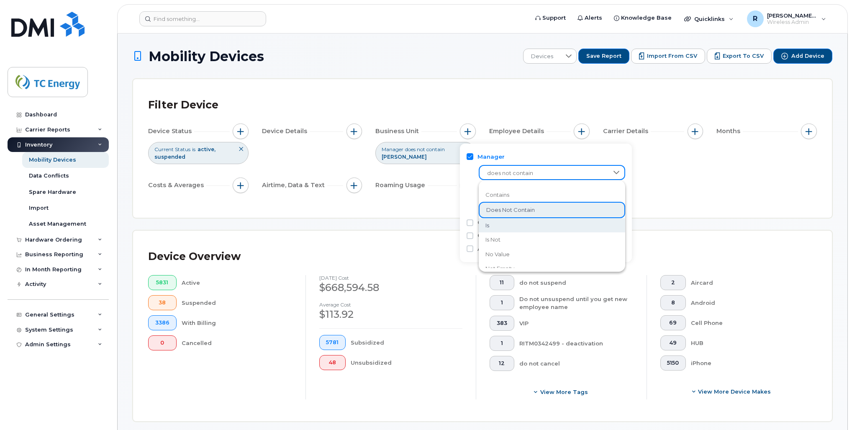
click at [501, 224] on li "is" at bounding box center [552, 225] width 146 height 15
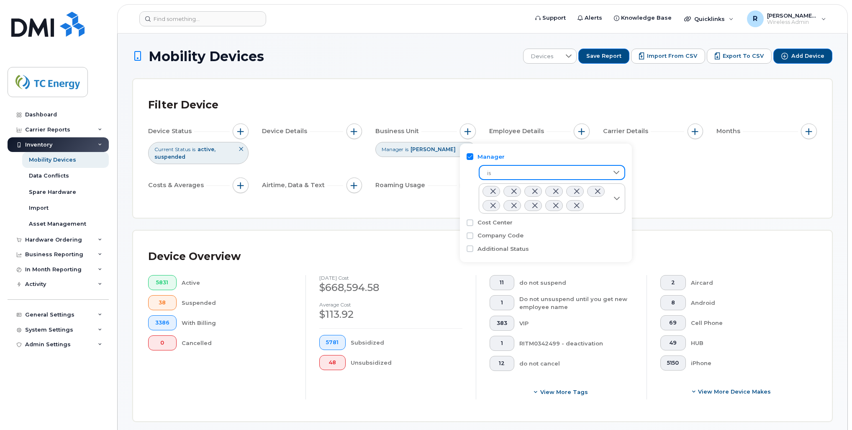
click at [637, 196] on div "Filter Device Device Status Current Status is active suspended Device Details B…" at bounding box center [482, 148] width 669 height 108
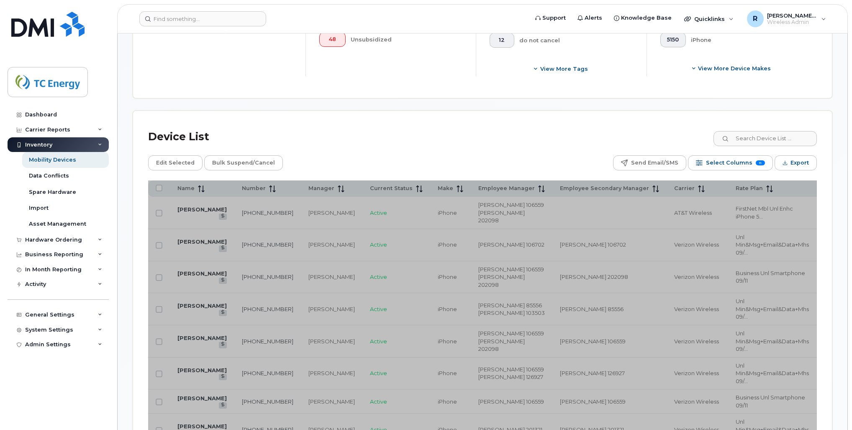
scroll to position [323, 0]
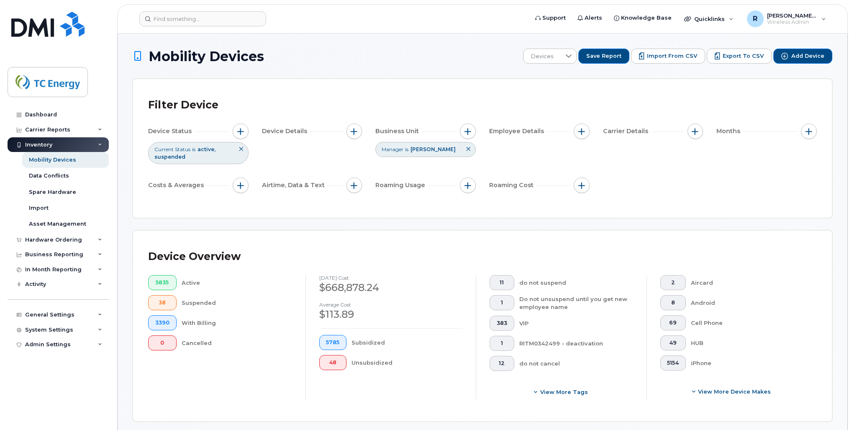
click at [470, 149] on icon at bounding box center [468, 148] width 5 height 5
click at [434, 187] on div "Roaming Usage" at bounding box center [425, 185] width 100 height 16
click at [414, 151] on div "Device Status Current Status is active suspended Device Details Business Unit E…" at bounding box center [482, 159] width 669 height 73
click at [467, 133] on span "button" at bounding box center [467, 131] width 7 height 7
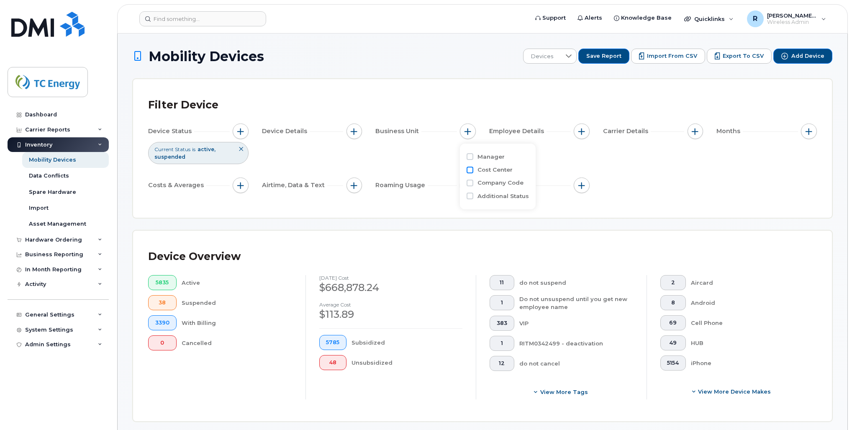
click at [471, 172] on input "Cost Center" at bounding box center [469, 170] width 7 height 7
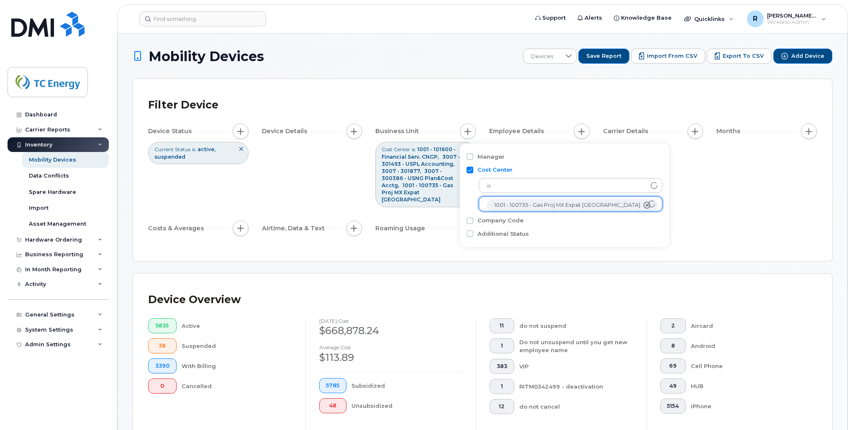
click at [623, 205] on ul "1001 - 100735 - Gas Proj MX Expat CA 1001 - 101600 - Financial Serv. CNGP 3007 …" at bounding box center [571, 203] width 184 height 15
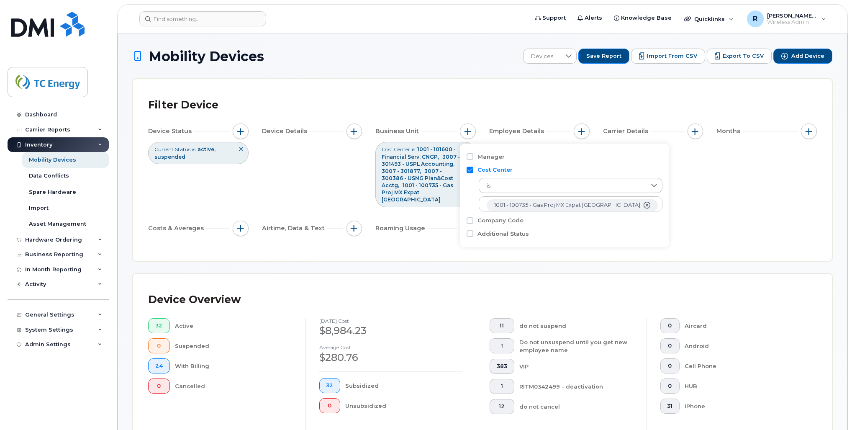
click at [470, 171] on input "Cost Center" at bounding box center [469, 170] width 7 height 7
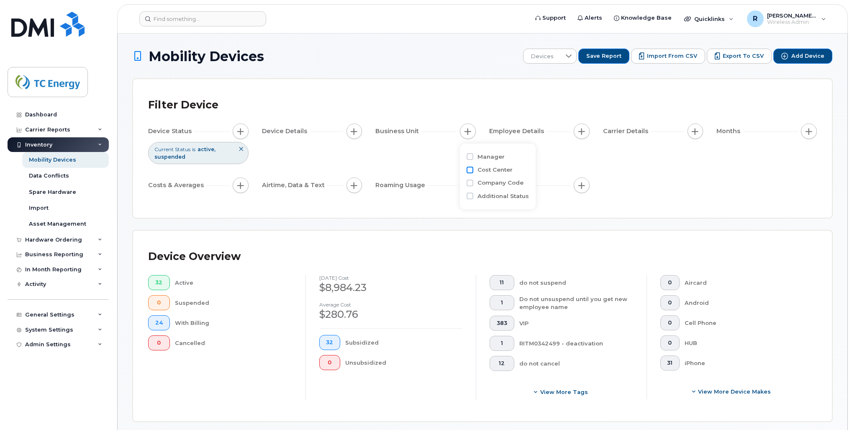
click at [470, 171] on input "Cost Center" at bounding box center [469, 170] width 7 height 7
checkbox input "true"
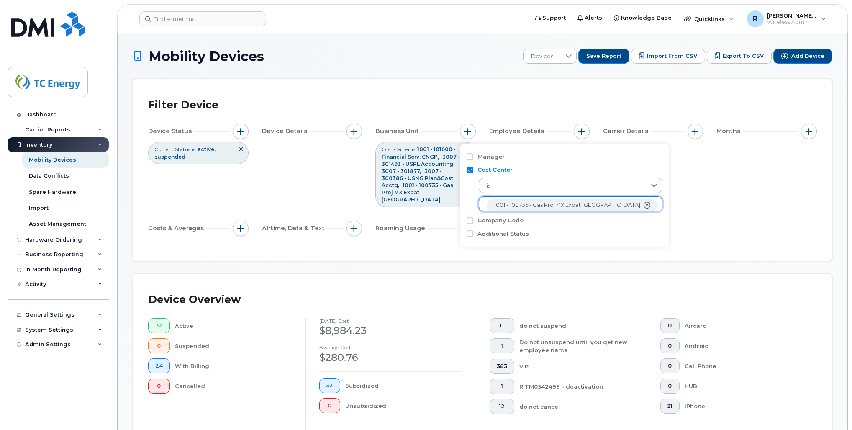
click at [620, 208] on ul "1001 - 100735 - Gas Proj MX Expat CA 1001 - 101600 - Financial Serv. CNGP 3007 …" at bounding box center [571, 203] width 184 height 15
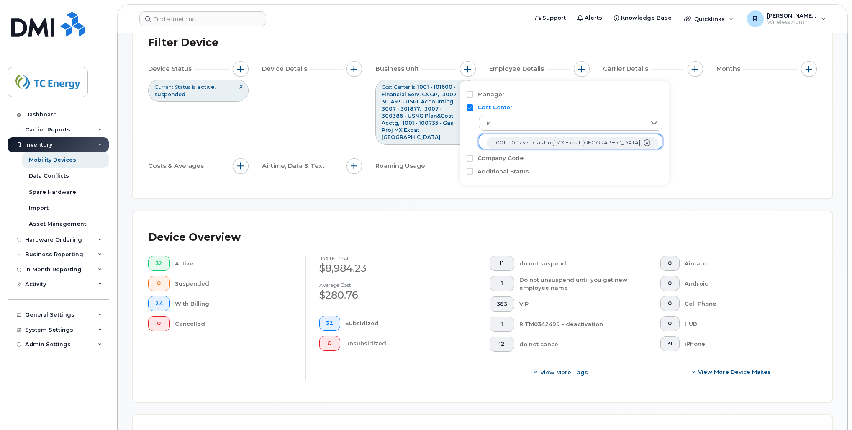
scroll to position [35, 0]
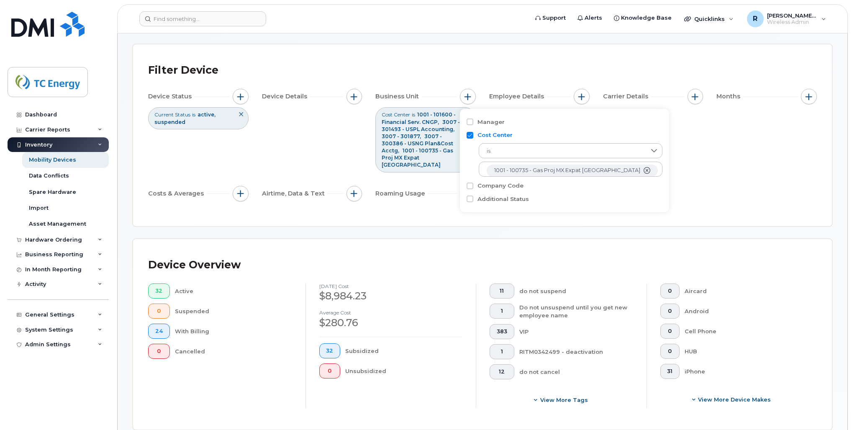
drag, startPoint x: 596, startPoint y: 169, endPoint x: 580, endPoint y: 188, distance: 24.9
click at [580, 188] on div "Company Code" at bounding box center [564, 186] width 196 height 8
click at [637, 149] on icon at bounding box center [654, 150] width 7 height 7
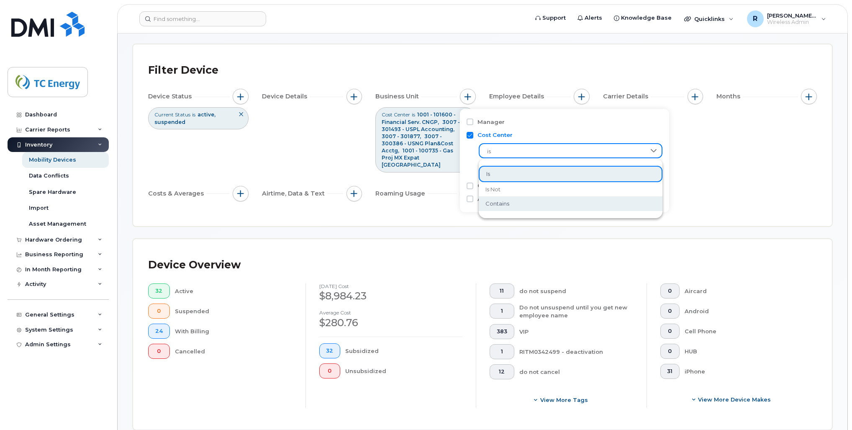
click at [551, 202] on li "contains" at bounding box center [571, 203] width 184 height 15
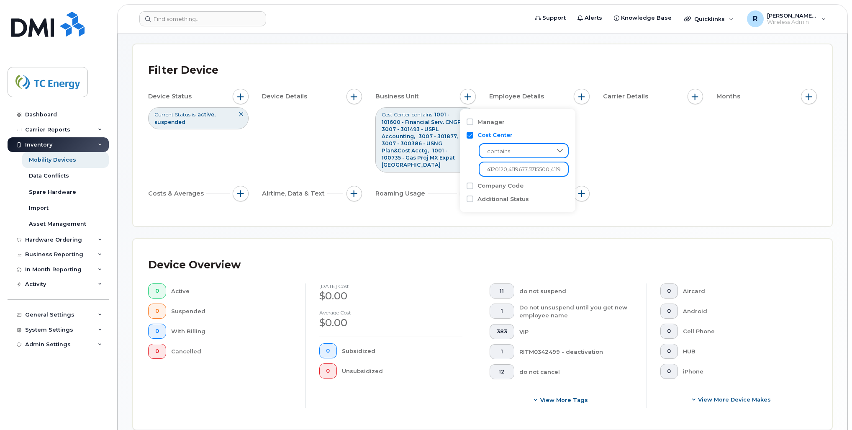
click at [541, 168] on input "4120120,4119677,5715500,4119830,4120206" at bounding box center [524, 168] width 90 height 15
click at [543, 168] on input "4120120,4119677,5715500,4119830,4120206" at bounding box center [524, 168] width 90 height 15
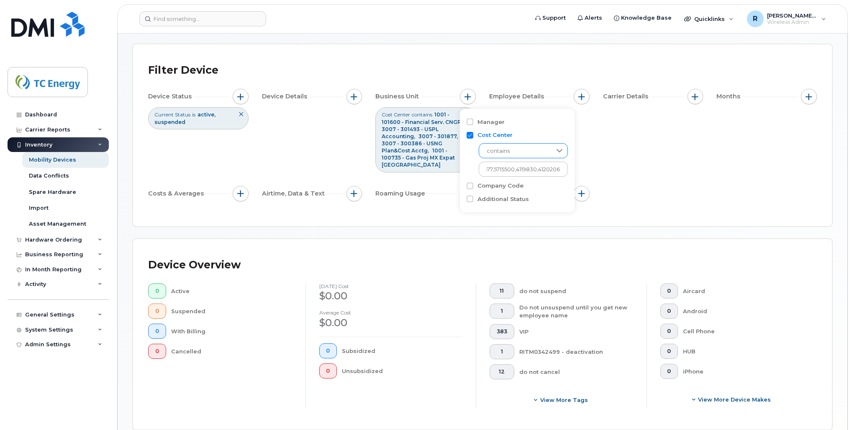
scroll to position [0, 0]
click at [556, 150] on icon at bounding box center [559, 150] width 7 height 7
click at [529, 175] on li "is" at bounding box center [520, 173] width 82 height 15
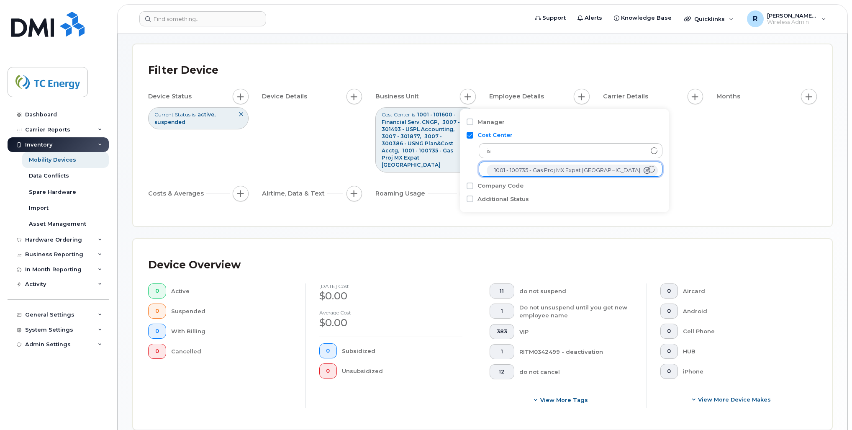
click at [637, 171] on icon "1001 - 100735 - Gas Proj MX Expat CA" at bounding box center [646, 170] width 7 height 7
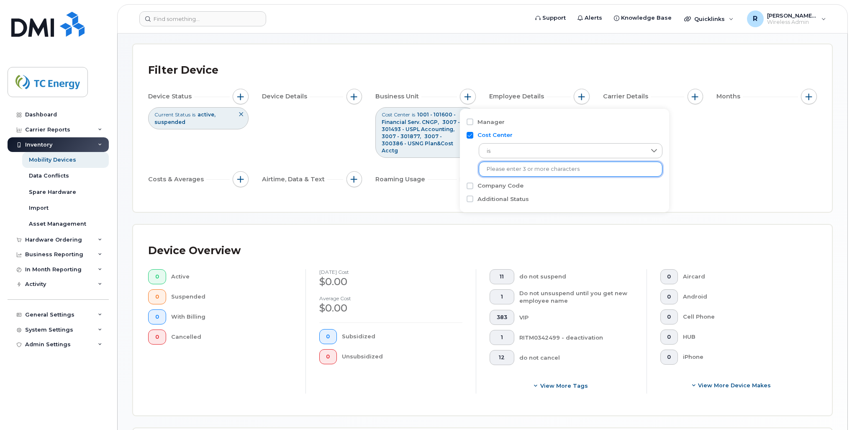
click at [564, 170] on input "text" at bounding box center [571, 169] width 168 height 8
type input "100735"
click at [572, 190] on li "1001 - 100735 - Gas Proj MX Expat [GEOGRAPHIC_DATA]" at bounding box center [571, 187] width 184 height 15
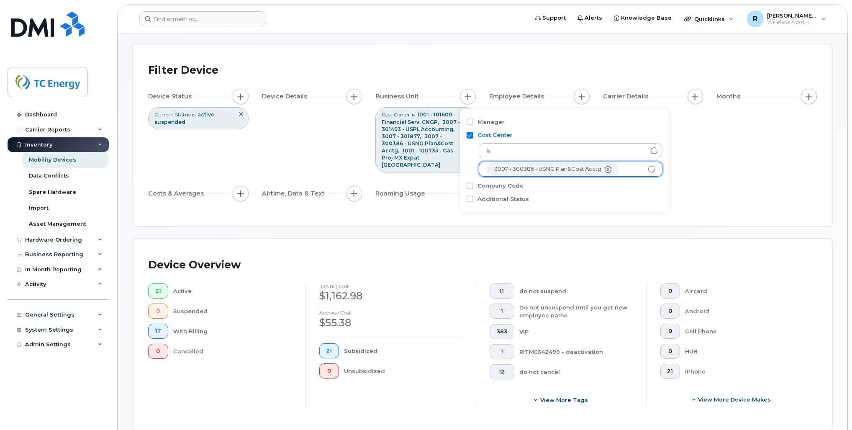
scroll to position [79, 0]
click at [561, 169] on input "text" at bounding box center [571, 170] width 168 height 8
type input "102237"
click at [545, 183] on li "1001 - 102237" at bounding box center [571, 187] width 184 height 15
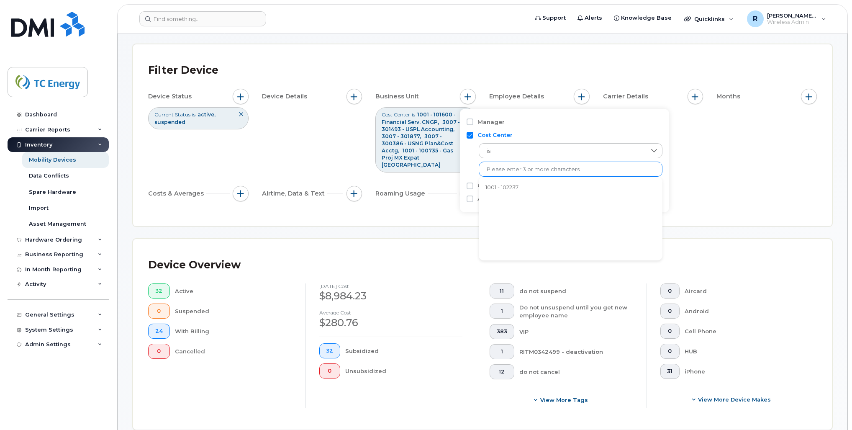
scroll to position [95, 0]
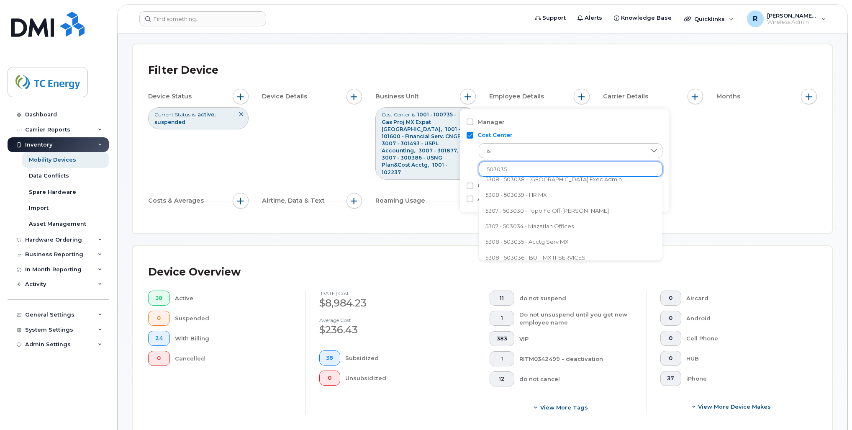
scroll to position [40, 0]
type input "503035"
click at [525, 245] on li "5308 - 503035 - Acctg Serv MX" at bounding box center [571, 241] width 184 height 15
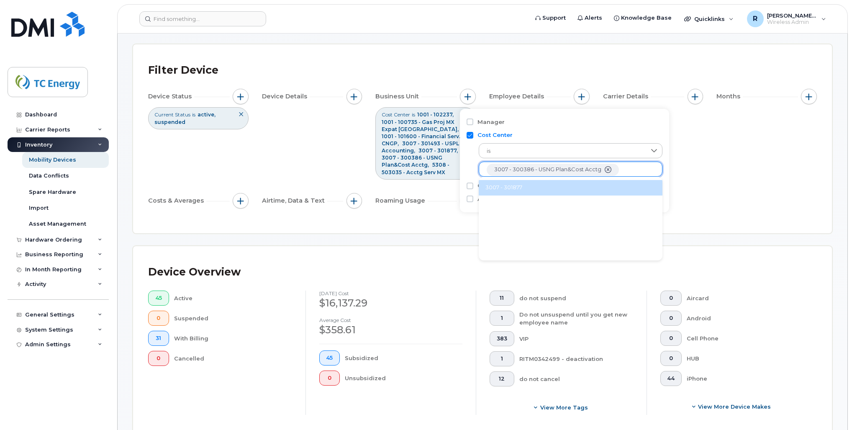
type input "301877"
click at [529, 190] on li "3007 - 301877" at bounding box center [571, 187] width 184 height 15
click at [623, 181] on input "text" at bounding box center [571, 185] width 168 height 8
type input "301877"
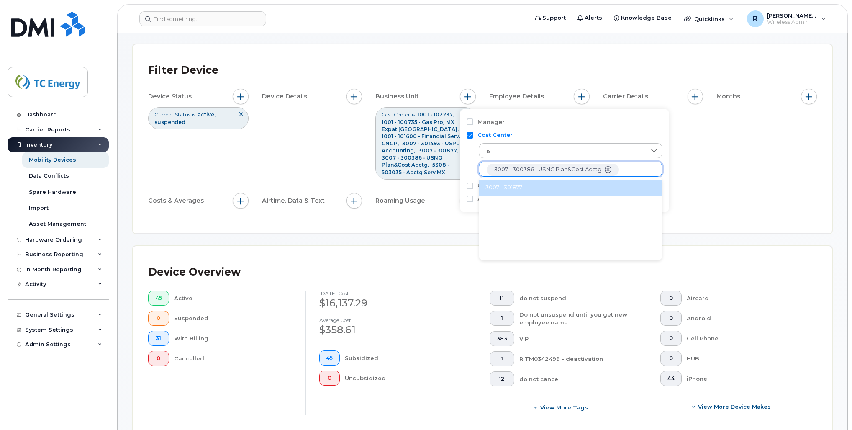
click at [551, 192] on li "3007 - 301877" at bounding box center [571, 187] width 184 height 15
click at [543, 181] on input "text" at bounding box center [571, 185] width 168 height 8
type input "301877"
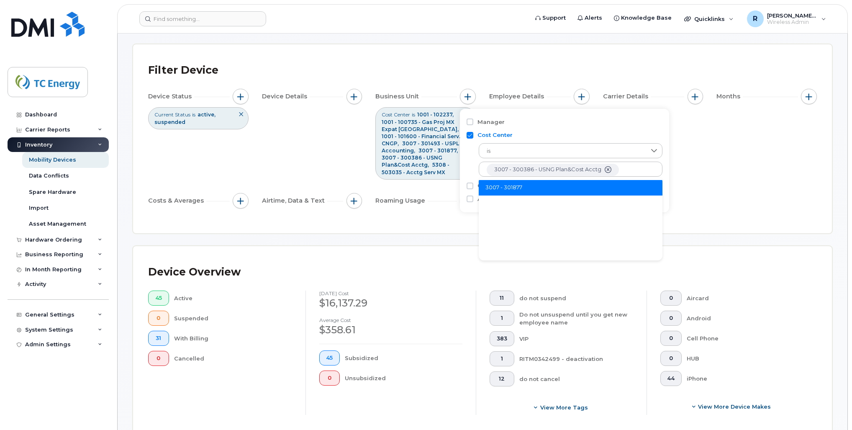
click at [537, 186] on li "3007 - 301877" at bounding box center [571, 187] width 184 height 15
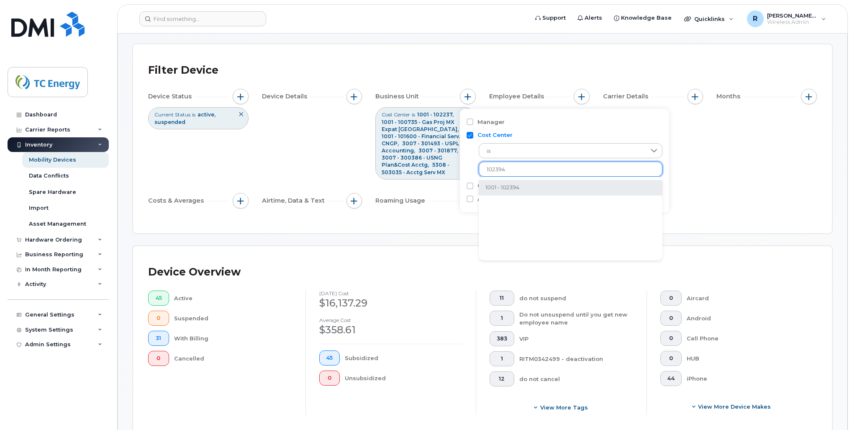
type input "102394"
click at [531, 189] on li "1001 - 102394" at bounding box center [571, 187] width 184 height 15
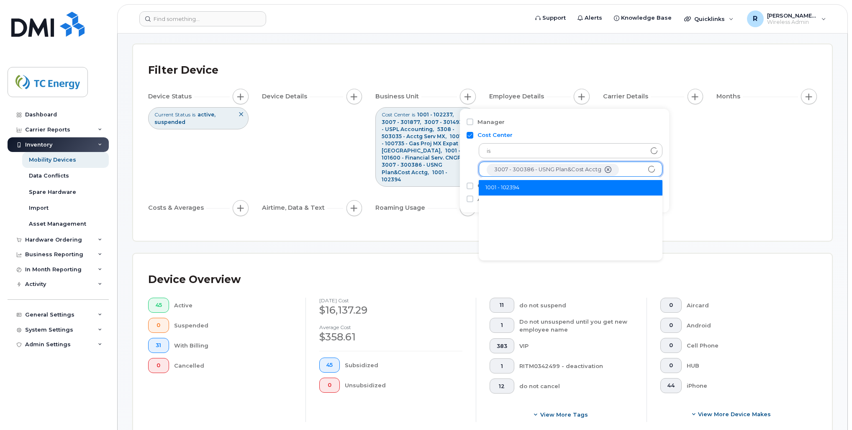
scroll to position [110, 0]
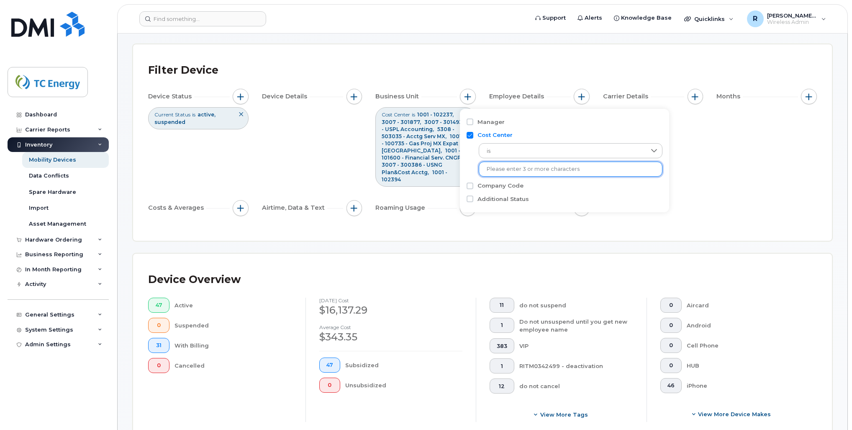
drag, startPoint x: 639, startPoint y: 169, endPoint x: 610, endPoint y: 167, distance: 29.0
click at [610, 167] on input "text" at bounding box center [571, 169] width 168 height 8
click at [610, 167] on input "101600" at bounding box center [571, 169] width 168 height 8
type input "101600"
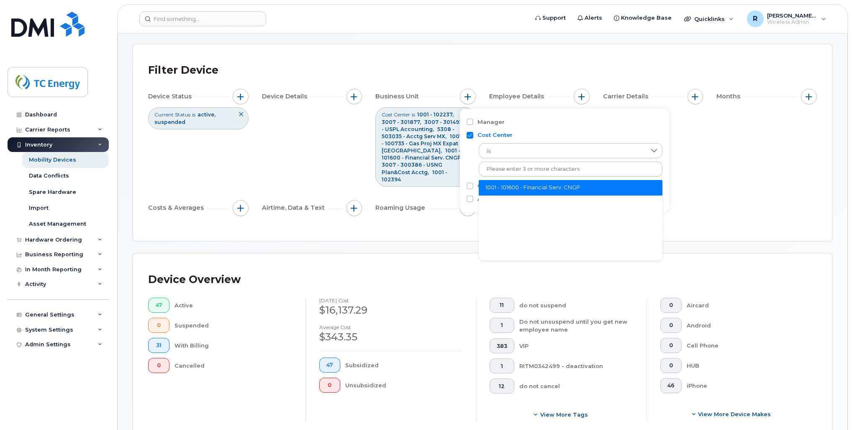
click at [589, 185] on li "1001 - 101600 - Financial Serv. CNGP" at bounding box center [571, 187] width 184 height 15
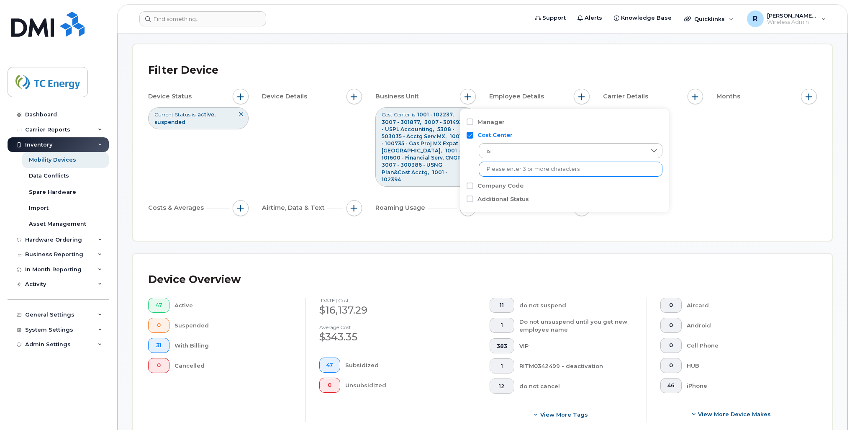
click at [583, 173] on li at bounding box center [571, 169] width 168 height 12
click at [580, 170] on input "text" at bounding box center [571, 169] width 168 height 8
type input "100735"
click at [572, 189] on li "1001 - 100735 - Gas Proj MX Expat [GEOGRAPHIC_DATA]" at bounding box center [571, 187] width 184 height 15
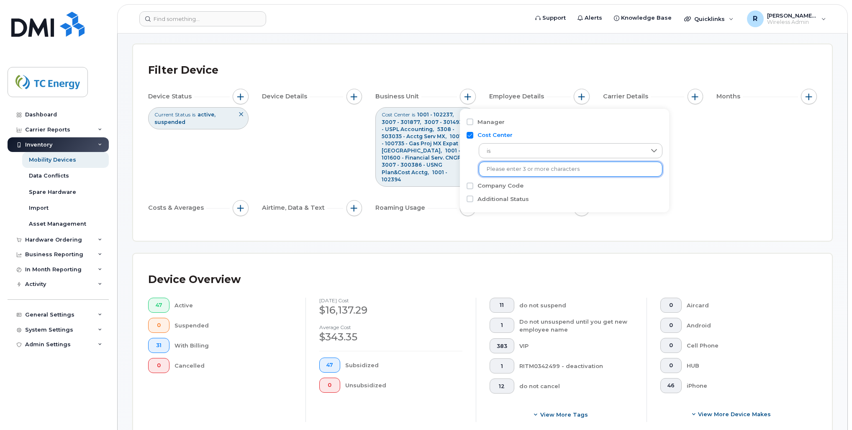
click at [562, 173] on li at bounding box center [571, 169] width 168 height 12
click at [558, 170] on input "text" at bounding box center [571, 169] width 168 height 8
type input "503035"
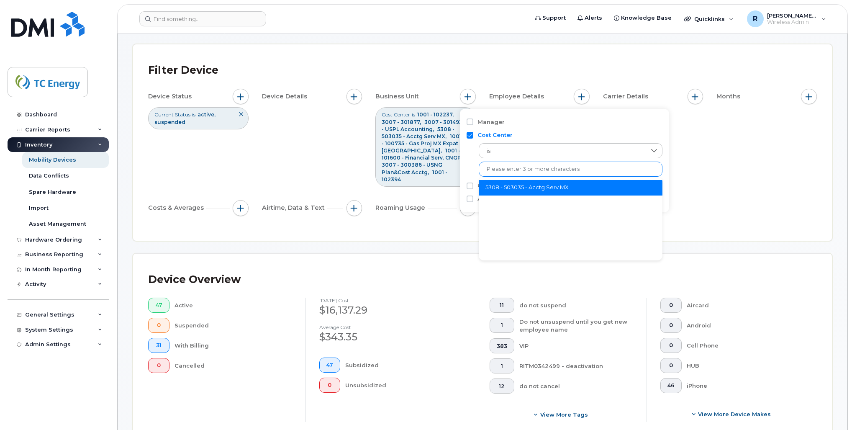
click at [556, 187] on li "5308 - 503035 - Acctg Serv MX" at bounding box center [571, 187] width 184 height 15
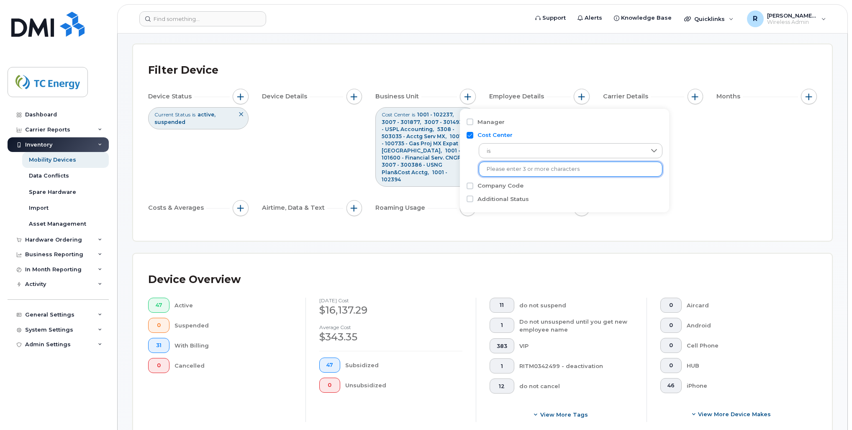
click at [546, 171] on input "text" at bounding box center [571, 169] width 168 height 8
click at [637, 180] on div "Device Status Current Status is active suspended Device Details Business Unit C…" at bounding box center [482, 154] width 669 height 130
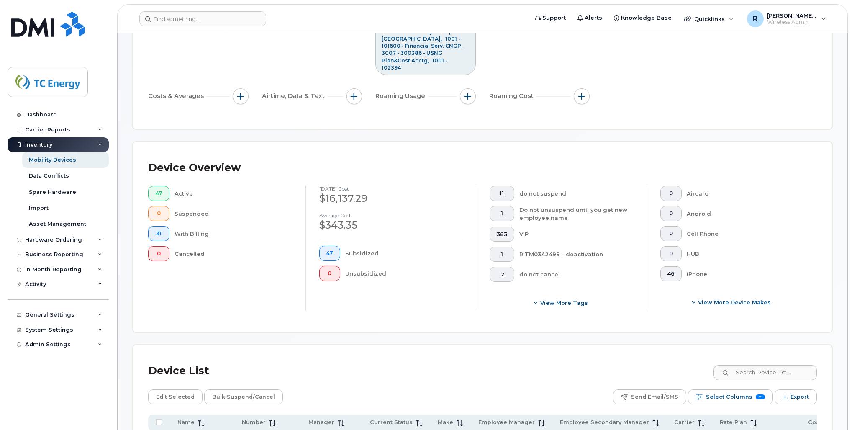
scroll to position [149, 0]
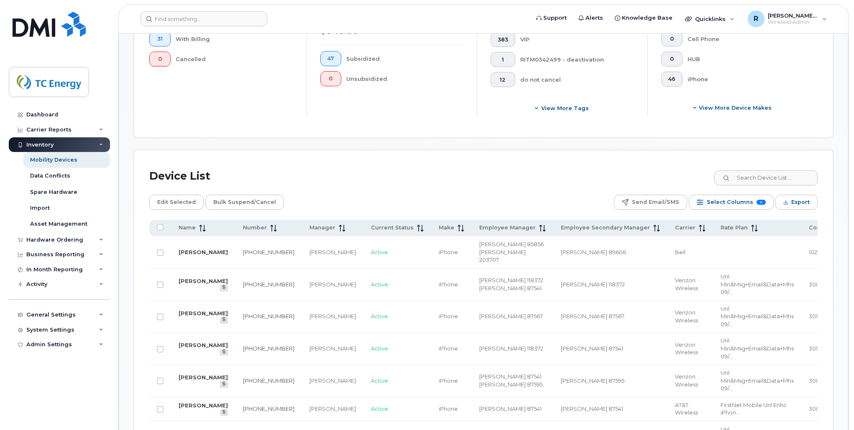
scroll to position [340, 0]
click at [637, 197] on span "Export" at bounding box center [799, 203] width 18 height 13
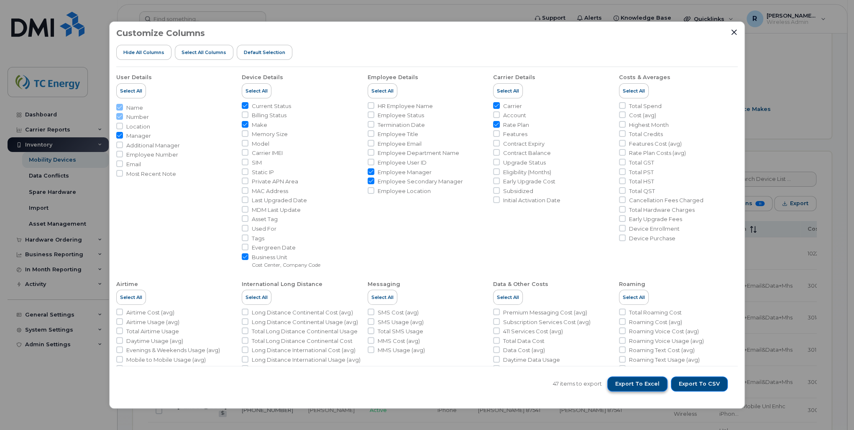
click at [637, 349] on span "Export to Excel" at bounding box center [637, 384] width 44 height 8
click at [368, 182] on input "Employee Secondary Manager" at bounding box center [371, 180] width 7 height 7
checkbox input "false"
click at [637, 349] on button "Export to Excel" at bounding box center [637, 383] width 60 height 15
click at [496, 125] on input "Rate Plan" at bounding box center [496, 124] width 7 height 7
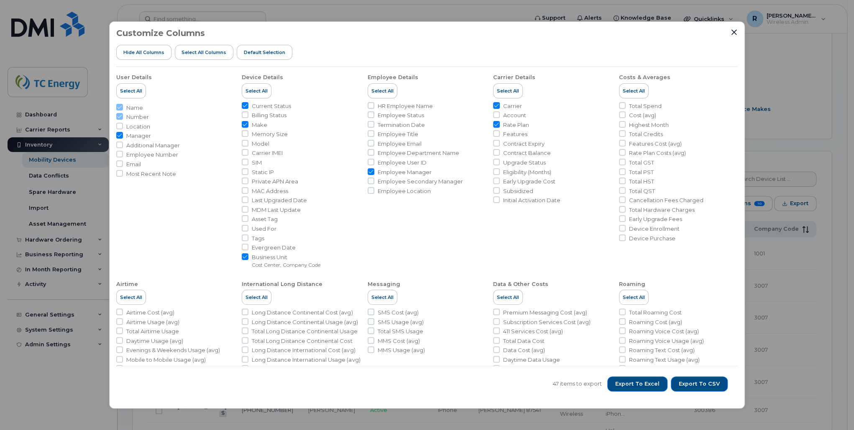
checkbox input "false"
click at [632, 349] on span "Export to Excel" at bounding box center [637, 384] width 44 height 8
click at [637, 33] on icon "Close" at bounding box center [734, 32] width 7 height 7
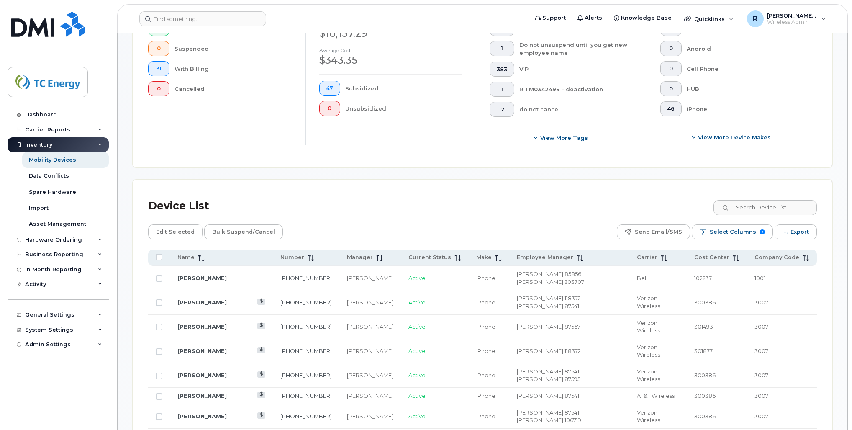
scroll to position [311, 0]
click at [637, 226] on span "Select Columns" at bounding box center [733, 232] width 46 height 13
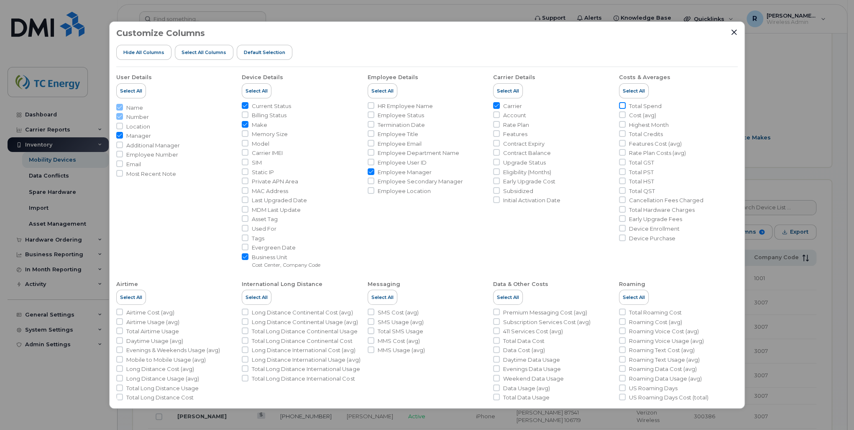
click at [620, 107] on input "Total Spend" at bounding box center [622, 105] width 7 height 7
checkbox input "true"
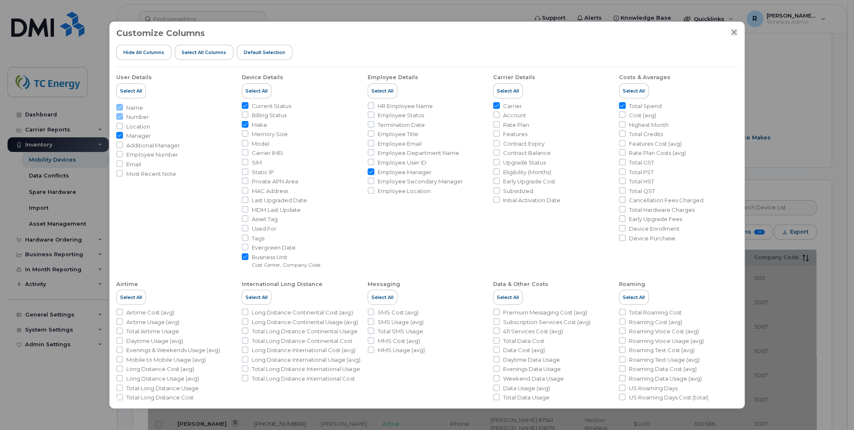
click at [637, 33] on icon "Close" at bounding box center [734, 32] width 7 height 7
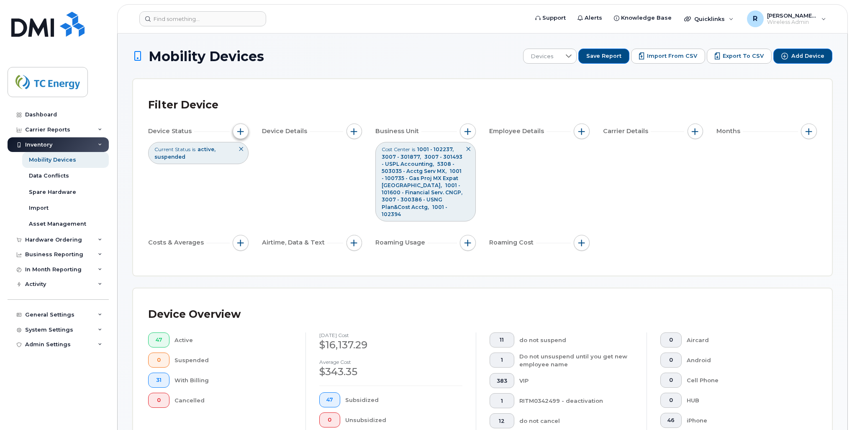
click at [243, 132] on span "button" at bounding box center [240, 131] width 7 height 7
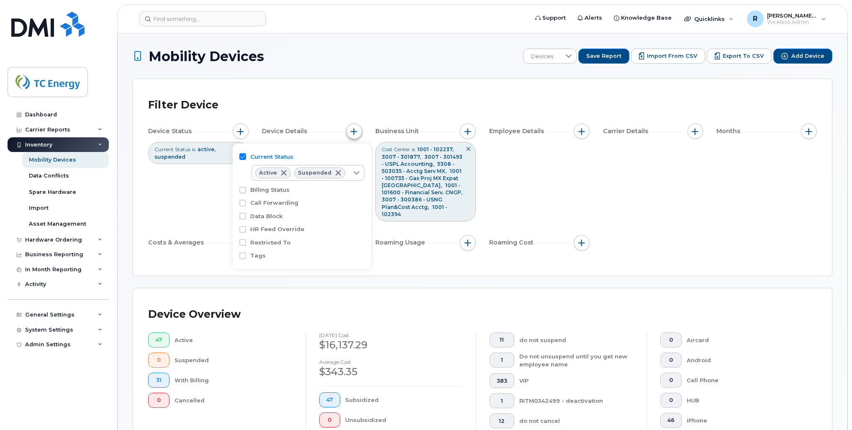
click at [354, 132] on span "button" at bounding box center [354, 131] width 7 height 7
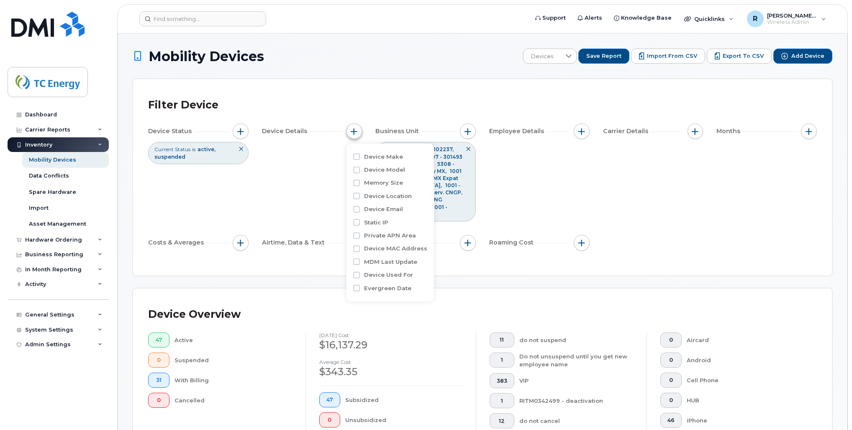
click at [354, 132] on span "button" at bounding box center [354, 131] width 7 height 7
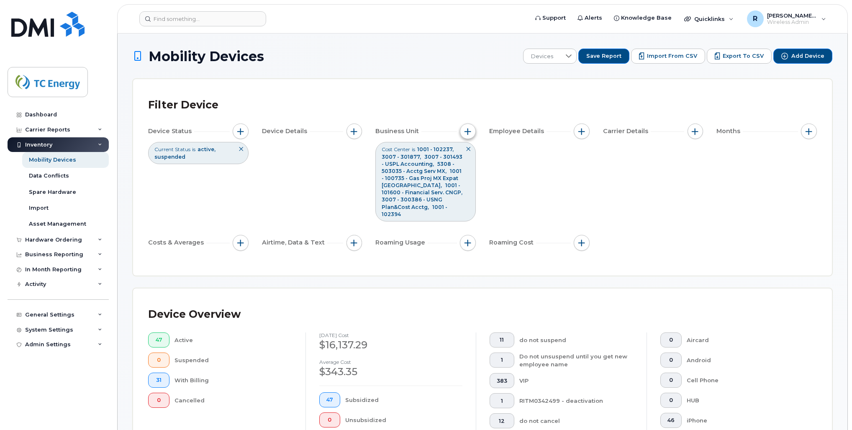
click at [467, 133] on span "button" at bounding box center [467, 131] width 7 height 7
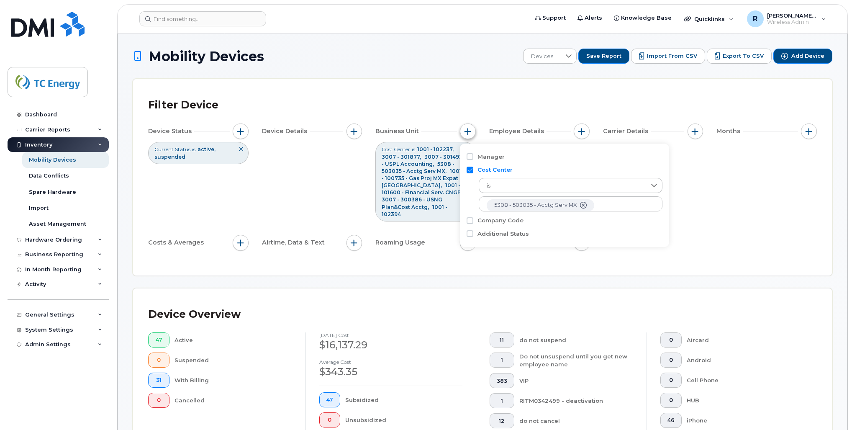
click at [467, 133] on span "button" at bounding box center [467, 131] width 7 height 7
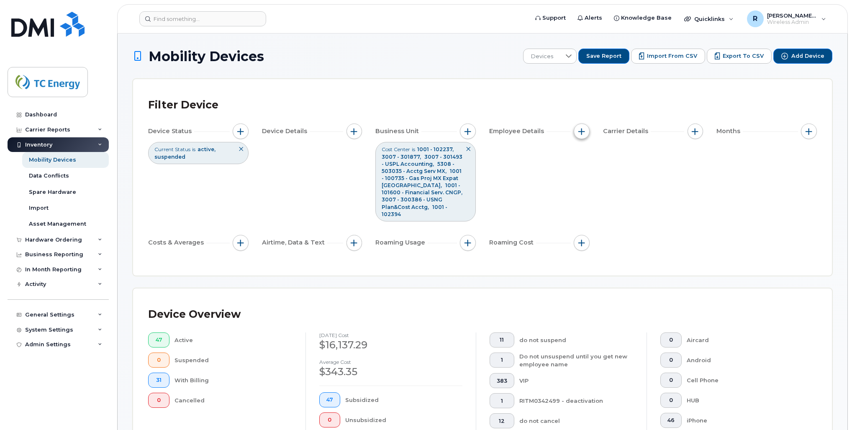
click at [577, 134] on button "button" at bounding box center [582, 131] width 16 height 16
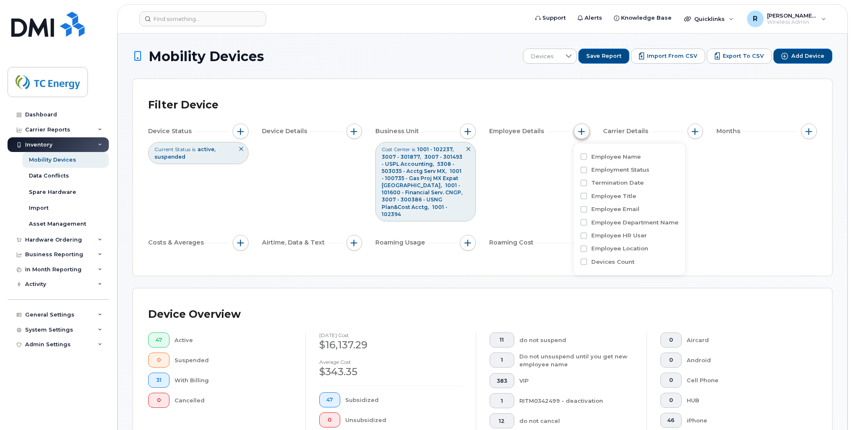
click at [577, 134] on button "button" at bounding box center [582, 131] width 16 height 16
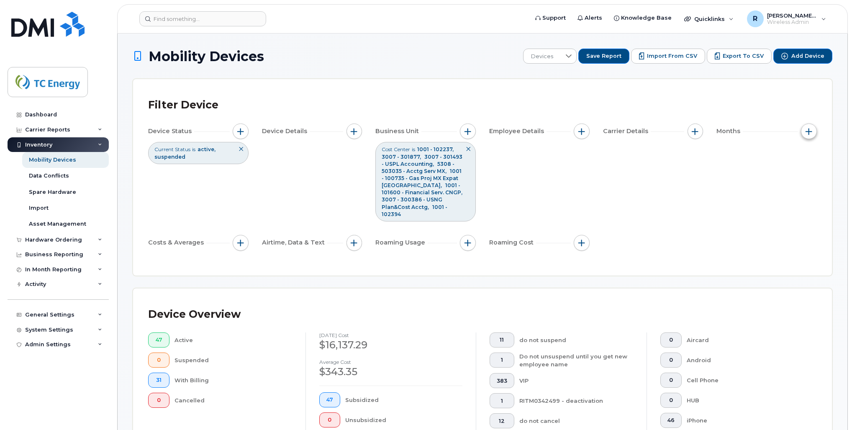
click at [637, 132] on span "button" at bounding box center [808, 131] width 7 height 7
click at [637, 158] on input "Billing Cycle" at bounding box center [767, 156] width 7 height 7
click at [637, 172] on icon at bounding box center [802, 172] width 6 height 3
click at [637, 208] on span "custom range" at bounding box center [802, 211] width 41 height 8
click at [637, 192] on span "Enter Value" at bounding box center [801, 191] width 54 height 15
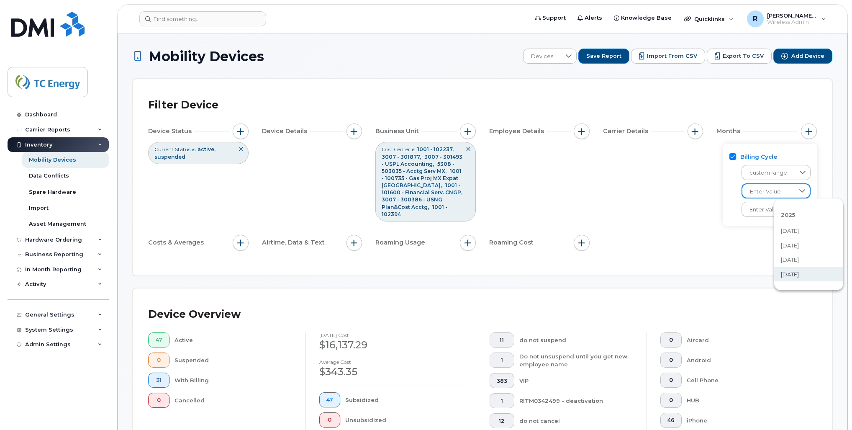
click at [637, 270] on span "[DATE]" at bounding box center [790, 274] width 18 height 8
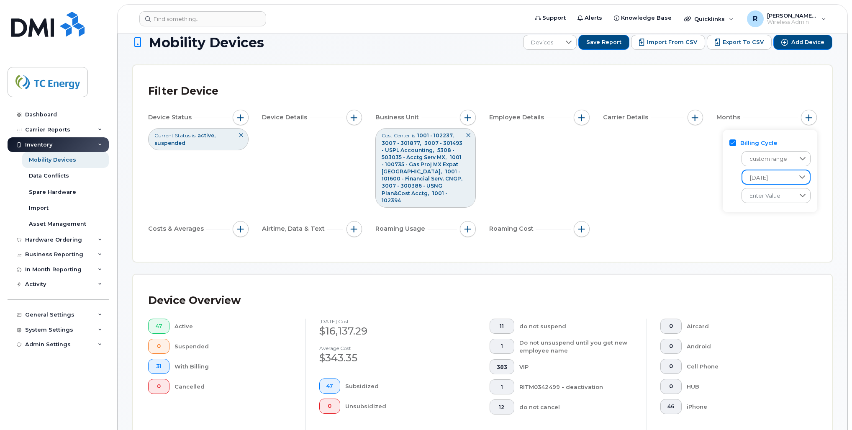
scroll to position [15, 0]
click at [637, 179] on div at bounding box center [802, 175] width 16 height 13
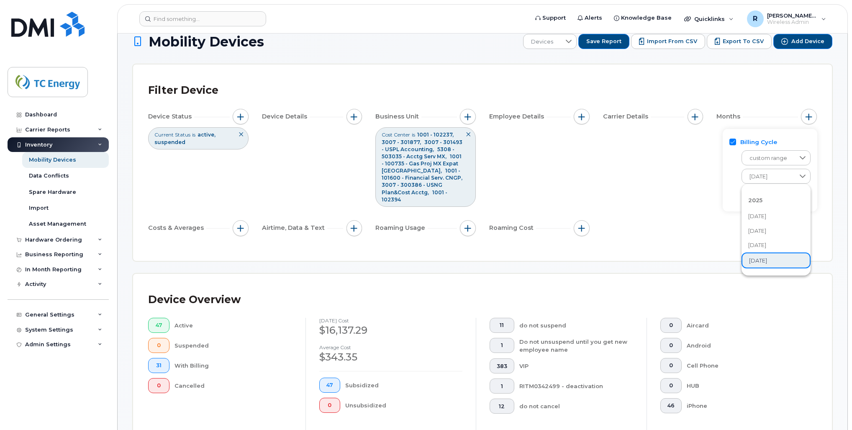
click at [637, 201] on li "2025" at bounding box center [775, 200] width 69 height 18
click at [637, 218] on span "[DATE]" at bounding box center [757, 216] width 18 height 8
click at [637, 143] on input "Billing Cycle" at bounding box center [732, 141] width 7 height 7
click at [637, 141] on input "Billing Cycle" at bounding box center [767, 141] width 7 height 7
checkbox input "true"
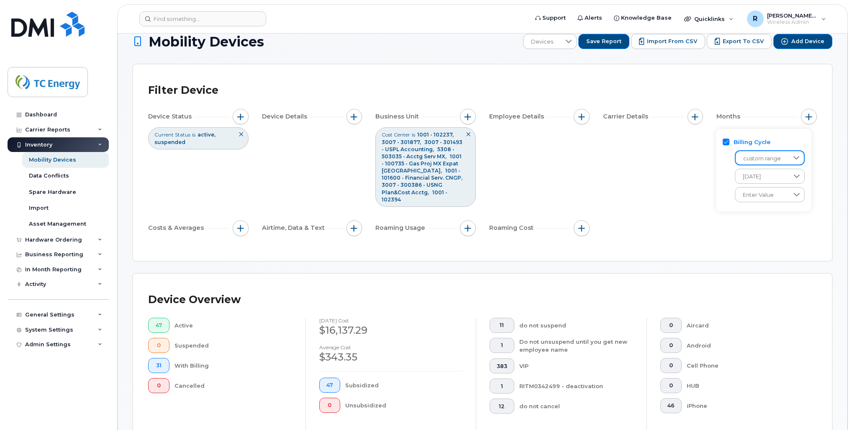
click at [637, 154] on span "custom range" at bounding box center [762, 158] width 53 height 15
click at [637, 182] on li "is" at bounding box center [773, 180] width 76 height 15
click at [637, 157] on icon at bounding box center [762, 157] width 7 height 7
click at [637, 197] on span "custom range" at bounding box center [761, 196] width 41 height 8
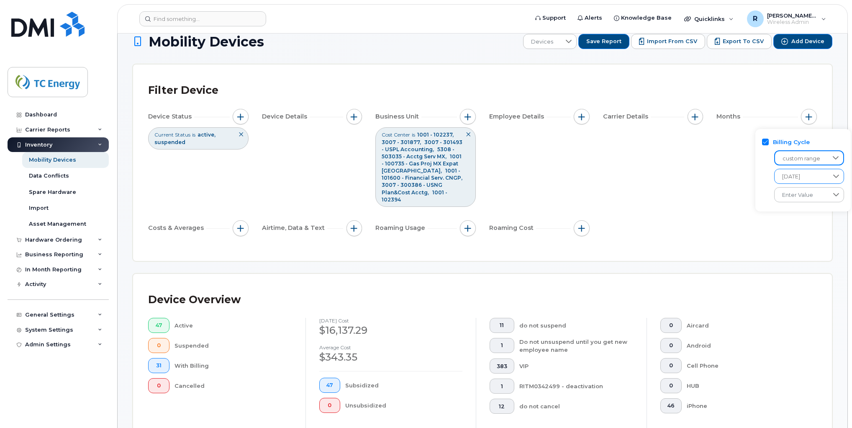
click at [637, 177] on icon at bounding box center [836, 176] width 7 height 7
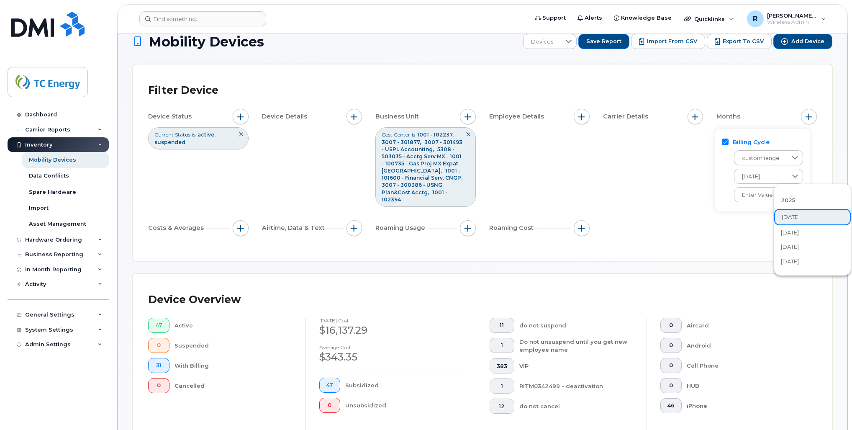
click at [637, 258] on span "[DATE]" at bounding box center [790, 261] width 18 height 8
click at [637, 194] on icon at bounding box center [795, 194] width 6 height 3
click at [637, 234] on span "[DATE]" at bounding box center [750, 235] width 18 height 8
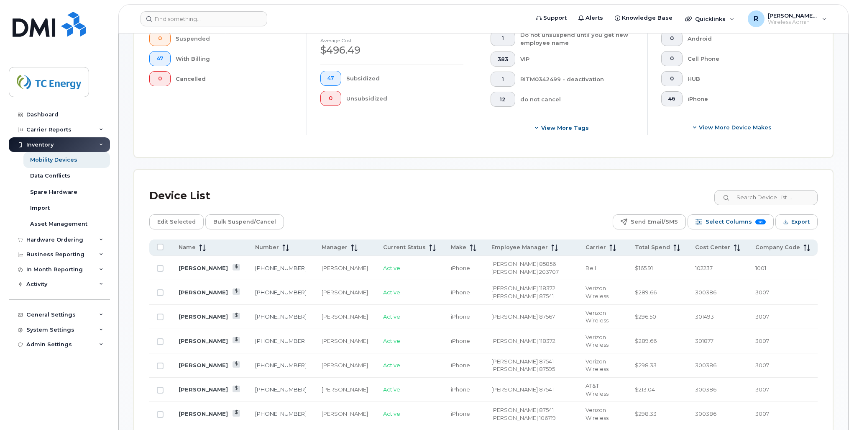
scroll to position [321, 0]
drag, startPoint x: 792, startPoint y: 206, endPoint x: 828, endPoint y: 185, distance: 41.3
click at [637, 215] on span "Export" at bounding box center [799, 221] width 18 height 13
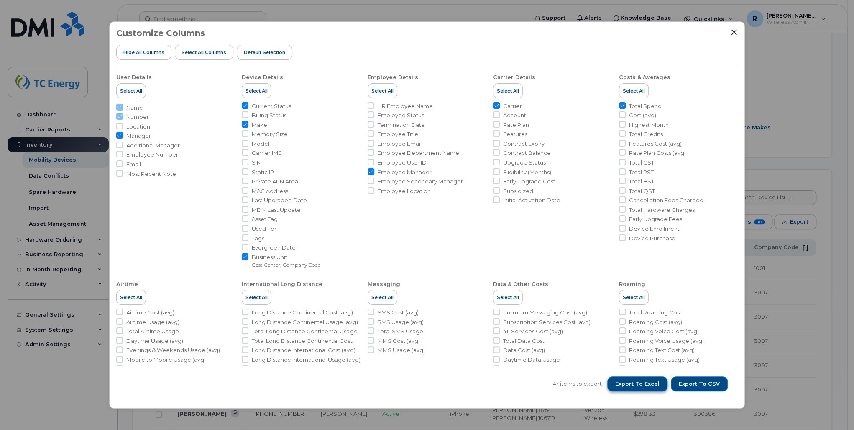
click at [637, 349] on span "Export to Excel" at bounding box center [637, 384] width 44 height 8
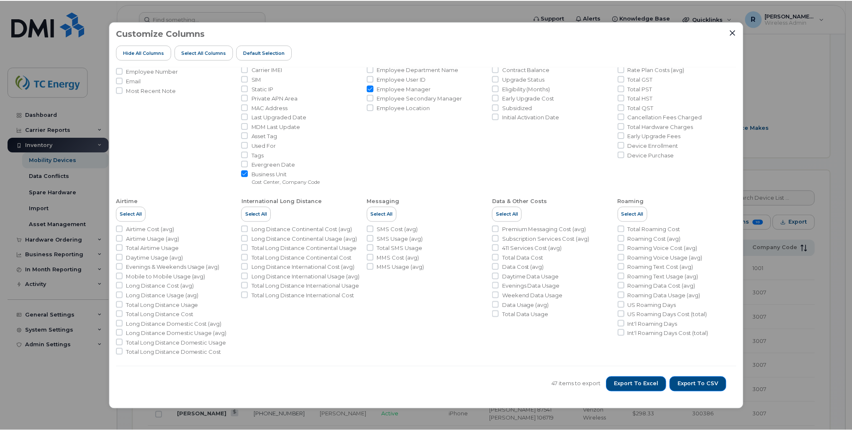
scroll to position [0, 0]
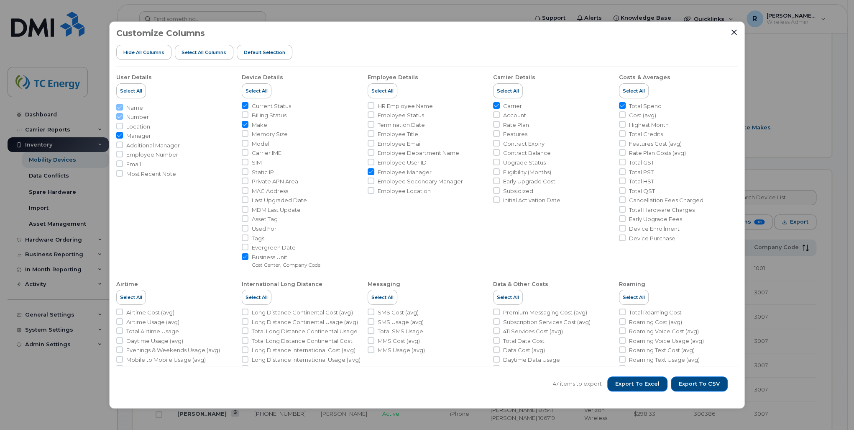
click at [625, 33] on div "Customize Columns Hide All Columns Select all Columns Default Selection" at bounding box center [427, 47] width 622 height 38
click at [637, 35] on icon "Close" at bounding box center [734, 32] width 7 height 7
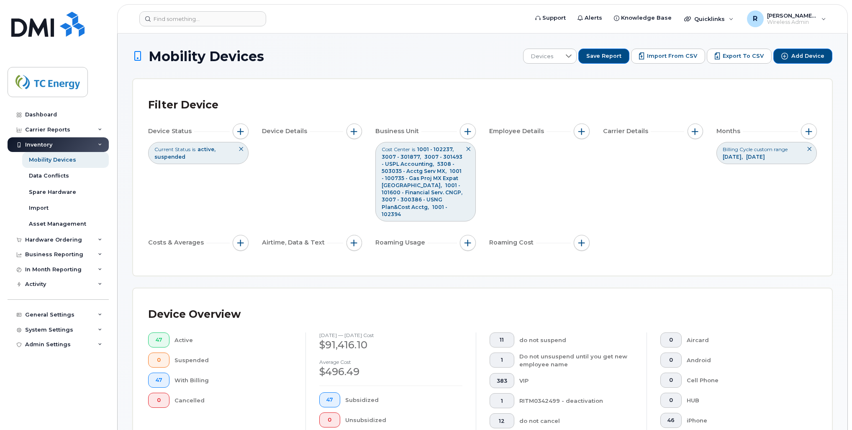
click at [637, 152] on div "Billing Cycle custom range [DATE] [DATE]" at bounding box center [766, 153] width 100 height 22
click at [637, 136] on button "button" at bounding box center [809, 131] width 16 height 16
click at [637, 187] on icon at bounding box center [795, 190] width 7 height 7
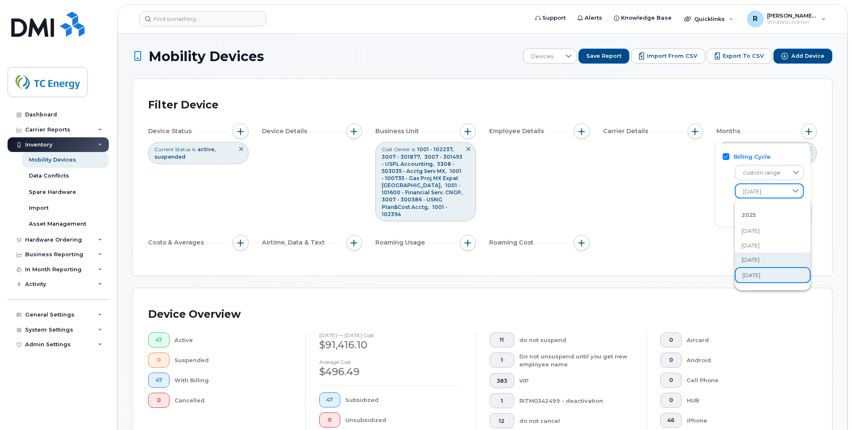
click at [637, 256] on li "[DATE]" at bounding box center [773, 259] width 76 height 15
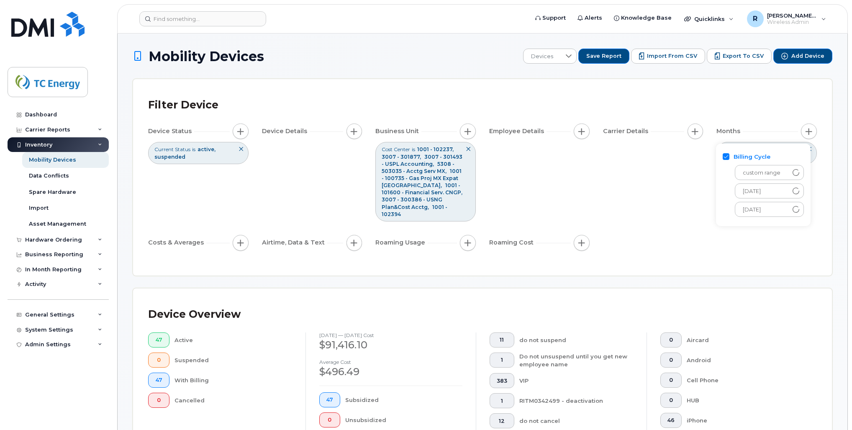
drag, startPoint x: 407, startPoint y: 336, endPoint x: 493, endPoint y: 417, distance: 118.7
click at [493, 349] on div "47 Active 0 Suspended 47 With Billing 0 Cancelled [DATE] — [DATE] cost $91,416.…" at bounding box center [476, 394] width 682 height 124
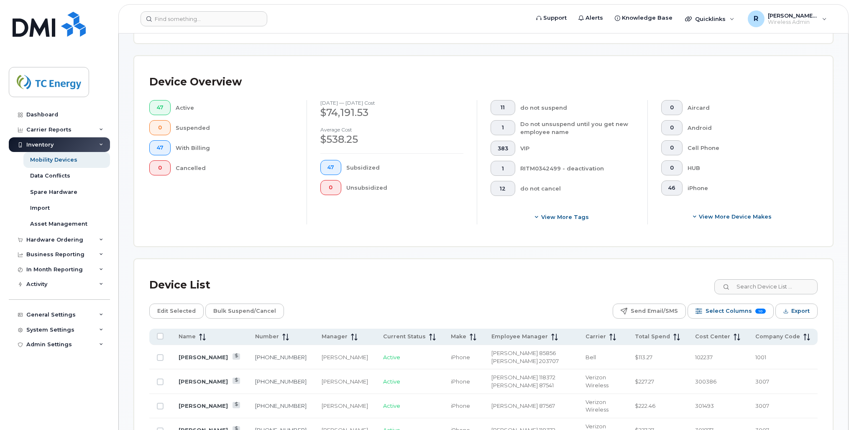
scroll to position [233, 0]
click at [637, 304] on span "Export" at bounding box center [799, 310] width 18 height 13
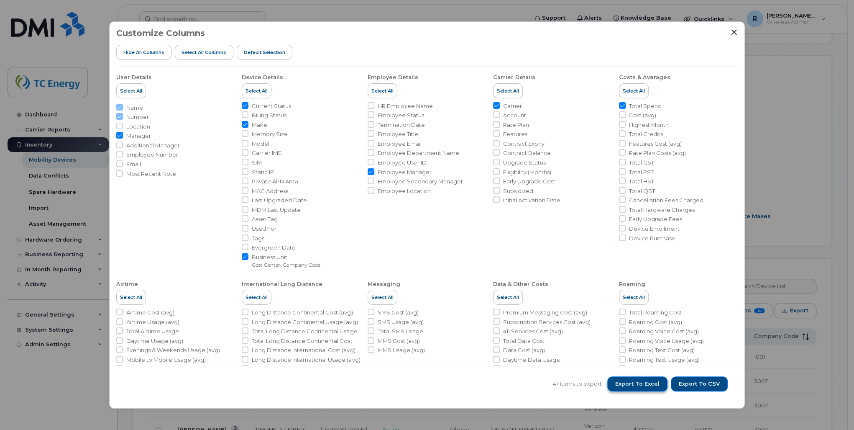
click at [637, 349] on button "Export to Excel" at bounding box center [637, 383] width 60 height 15
click at [635, 349] on span "Export to Excel" at bounding box center [637, 384] width 44 height 8
